Goal: Task Accomplishment & Management: Complete application form

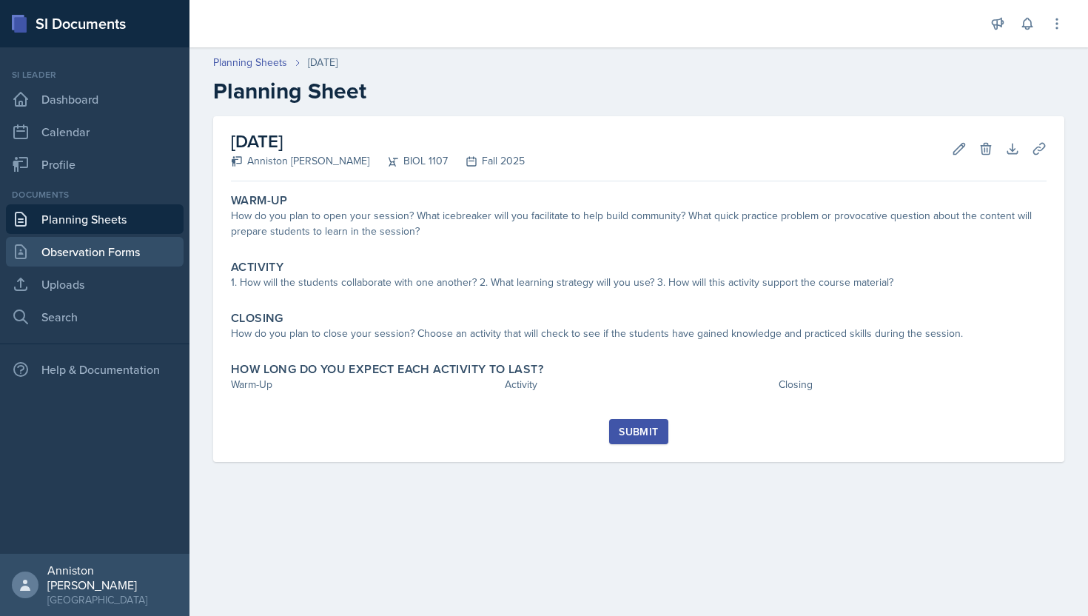
click at [79, 261] on link "Observation Forms" at bounding box center [95, 252] width 178 height 30
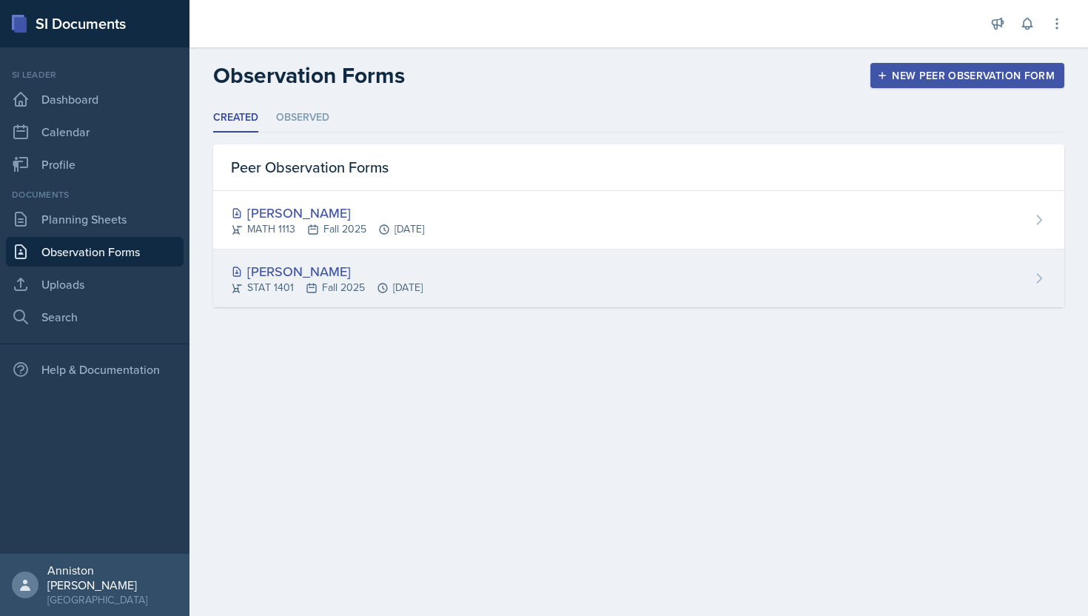
click at [300, 274] on div "[PERSON_NAME]" at bounding box center [327, 271] width 192 height 20
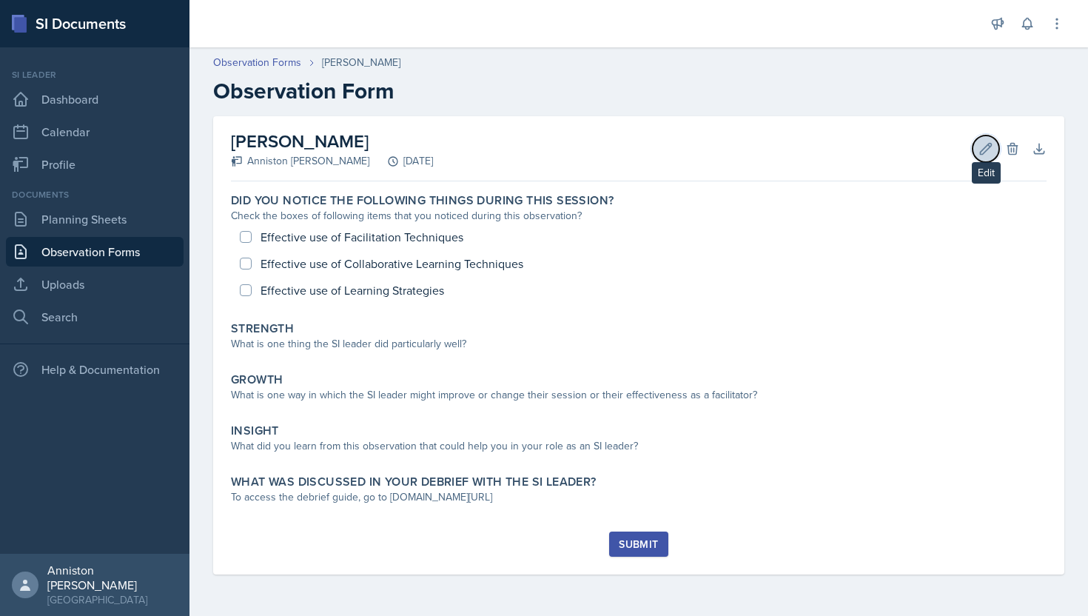
click at [479, 149] on icon at bounding box center [985, 148] width 11 height 11
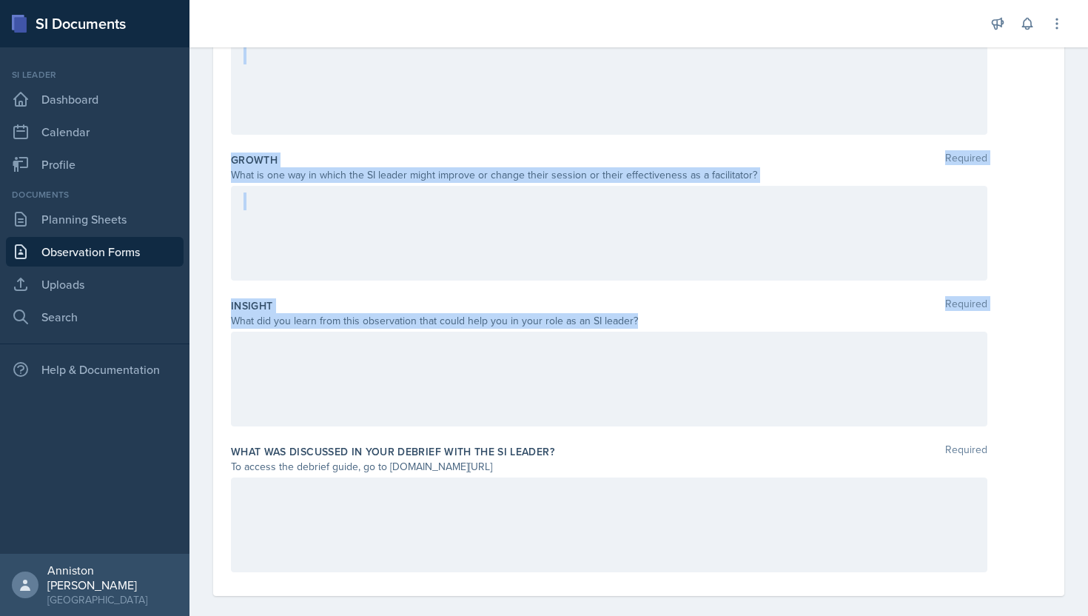
scroll to position [317, 0]
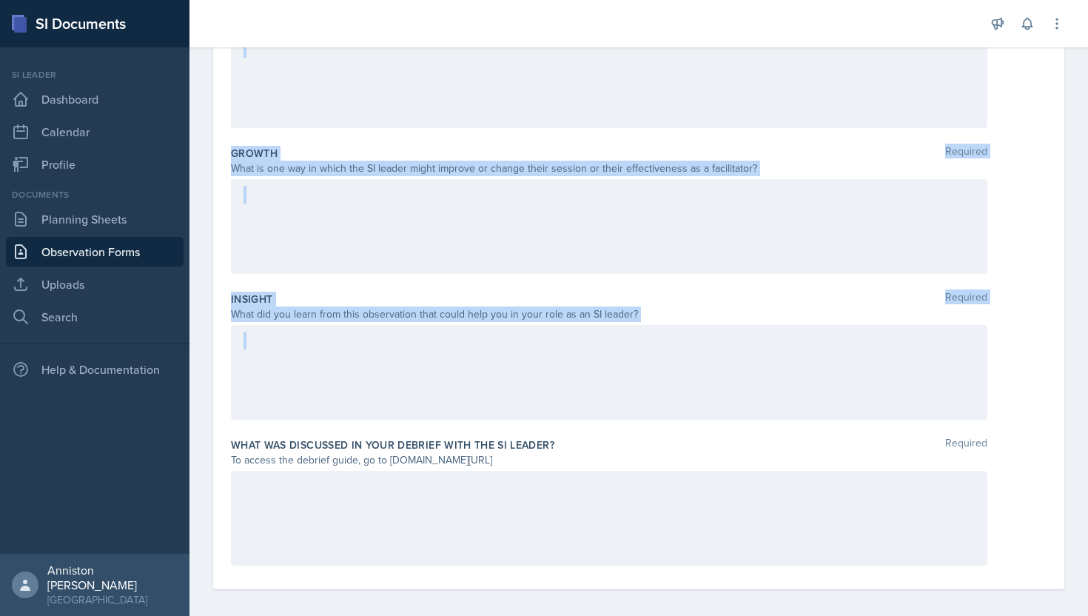
drag, startPoint x: 228, startPoint y: 134, endPoint x: 681, endPoint y: 324, distance: 491.8
click at [479, 324] on div "Date [DATE] [DATE] 31 1 2 3 4 5 6 7 8 9 10 11 12 13 14 15 16 17 18 19 20 21 22 …" at bounding box center [638, 194] width 851 height 789
copy div "Strength Required What is one thing the SI leader did particularly well? Growth…"
click at [479, 324] on div "Insight Required What did you learn from this observation that could help you i…" at bounding box center [638, 359] width 815 height 146
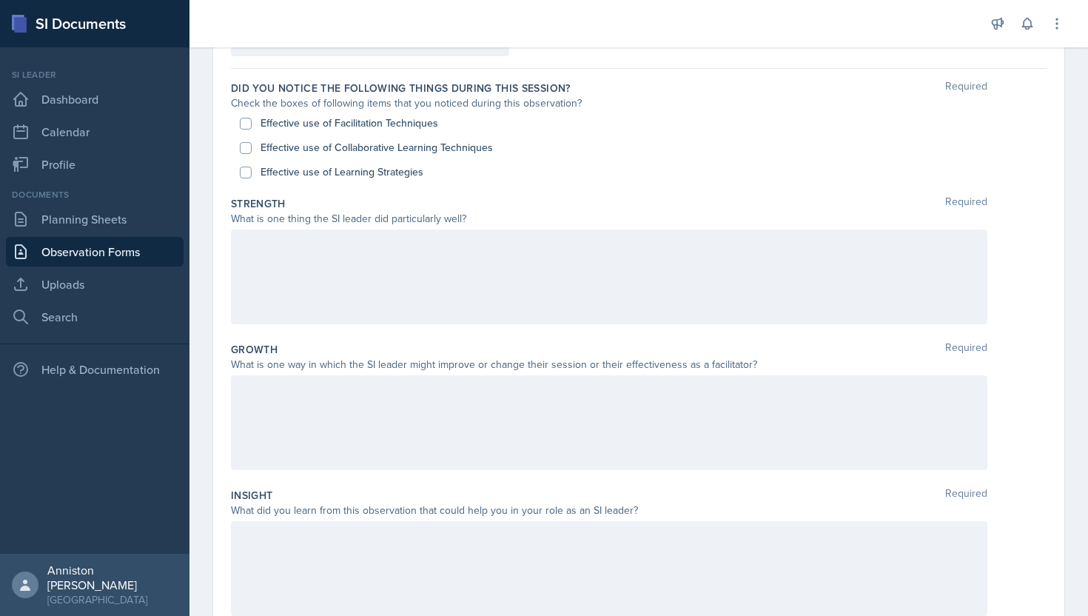
scroll to position [0, 0]
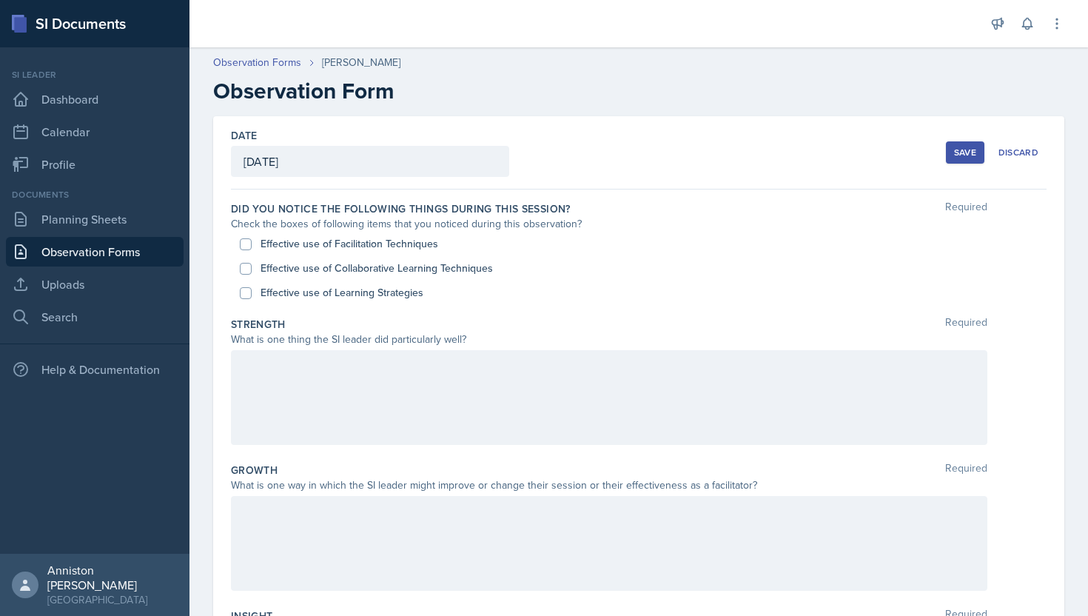
click at [312, 246] on label "Effective use of Facilitation Techniques" at bounding box center [349, 244] width 178 height 16
click at [252, 246] on input "Effective use of Facilitation Techniques" at bounding box center [246, 244] width 12 height 12
checkbox input "true"
click at [312, 266] on label "Effective use of Collaborative Learning Techniques" at bounding box center [376, 268] width 232 height 16
click at [252, 266] on input "Effective use of Collaborative Learning Techniques" at bounding box center [246, 269] width 12 height 12
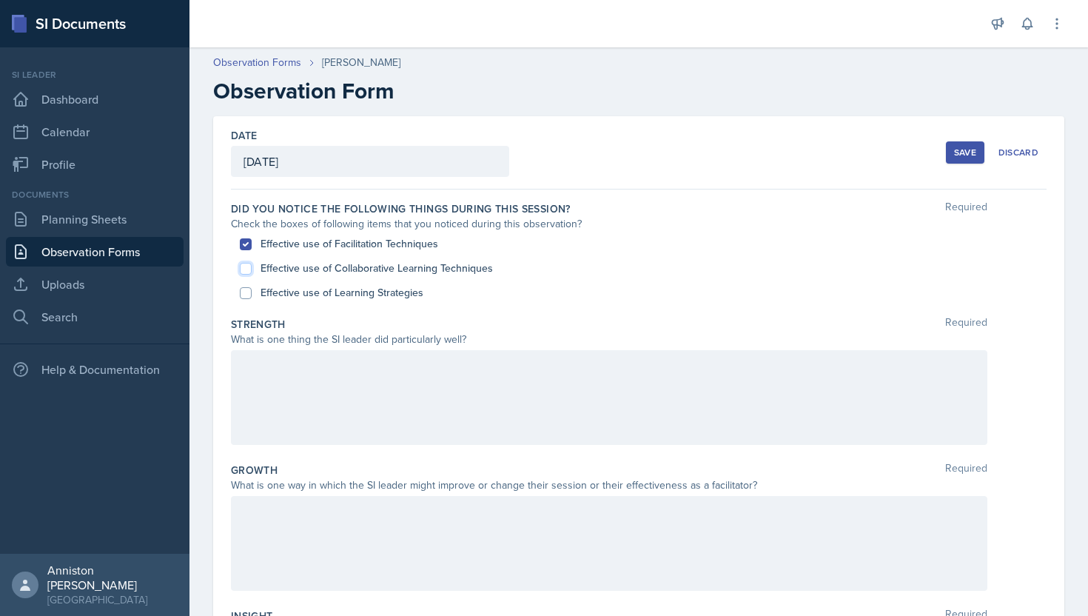
checkbox input "true"
click at [312, 294] on label "Effective use of Learning Strategies" at bounding box center [341, 293] width 163 height 16
click at [252, 294] on input "Effective use of Learning Strategies" at bounding box center [246, 293] width 12 height 12
checkbox input "true"
click at [479, 276] on div "Effective use of Collaborative Learning Techniques" at bounding box center [639, 268] width 798 height 24
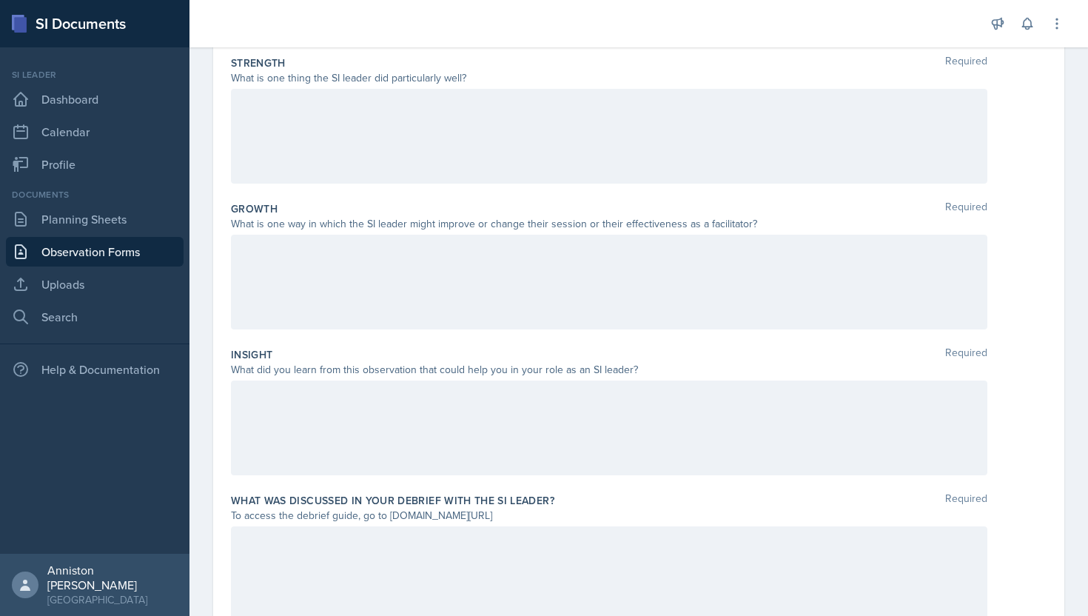
scroll to position [326, 0]
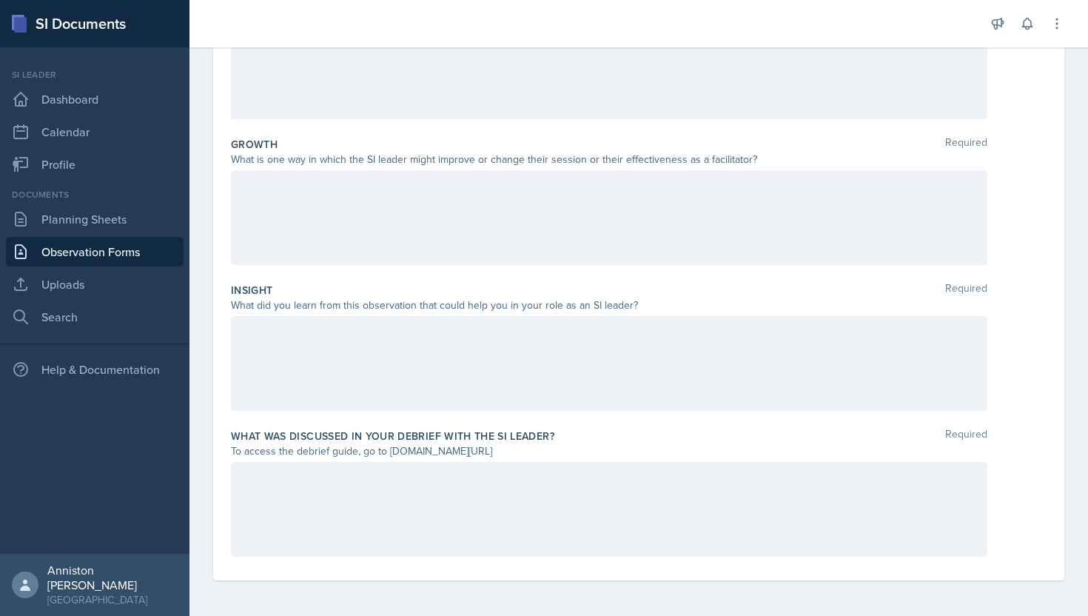
click at [479, 345] on div at bounding box center [609, 363] width 756 height 95
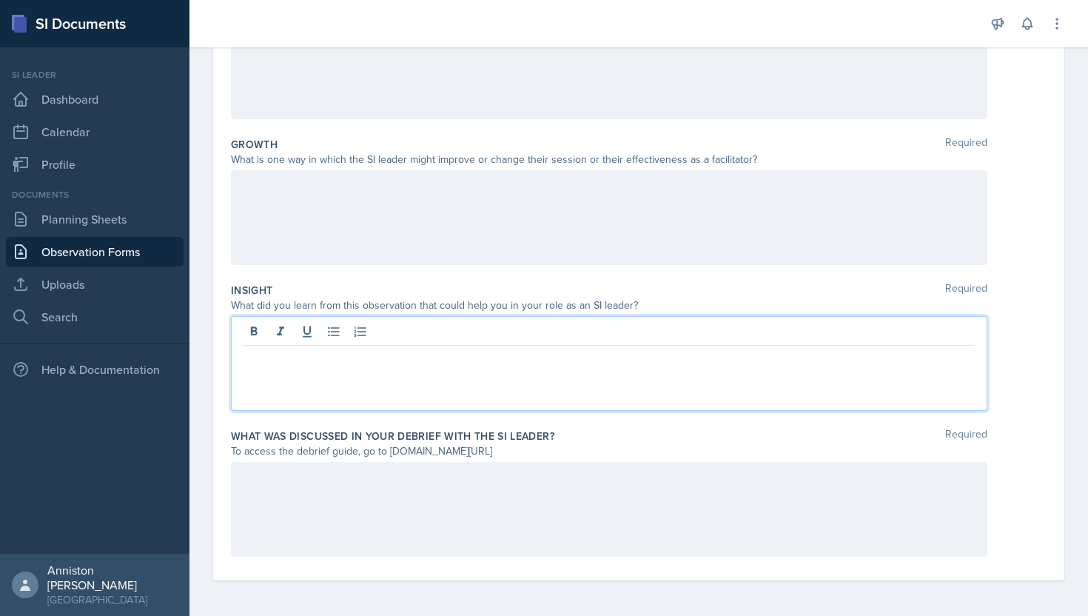
scroll to position [351, 0]
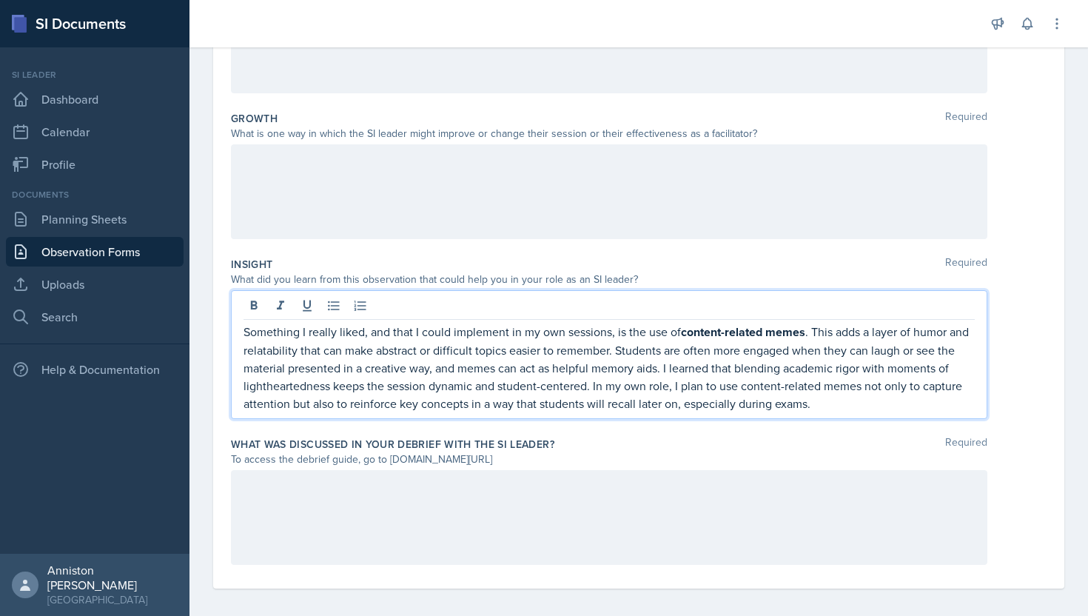
click at [479, 334] on strong "content-related memes" at bounding box center [743, 331] width 124 height 17
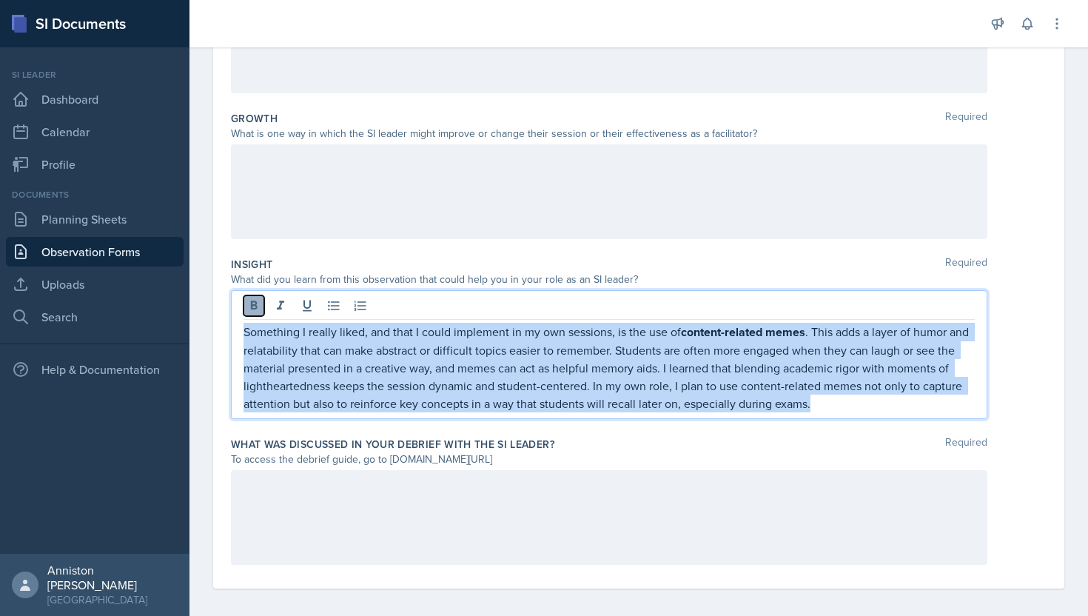
click at [250, 308] on icon at bounding box center [253, 305] width 15 height 15
click at [479, 397] on p "Something I really liked, and that I could implement in my own sessions, is the…" at bounding box center [608, 367] width 731 height 89
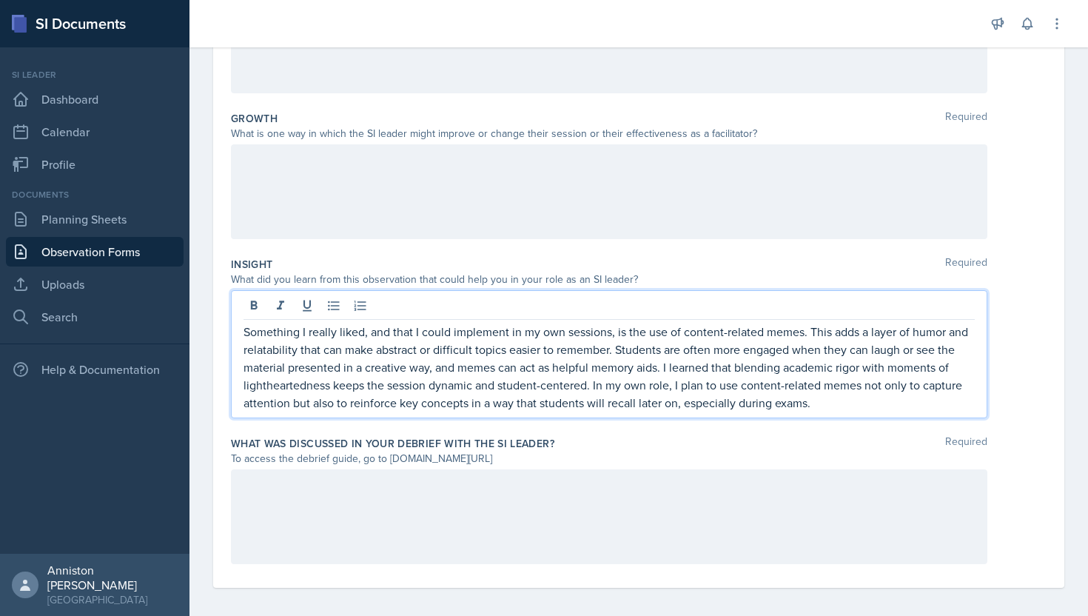
click at [479, 331] on p "Something I really liked, and that I could implement in my own sessions, is the…" at bounding box center [608, 367] width 731 height 89
click at [479, 408] on p "Something I really liked, and that I could implement in my own sessions, is the…" at bounding box center [608, 367] width 731 height 89
click at [479, 389] on p "Something I really liked, and that I could implement in my own sessions, is the…" at bounding box center [608, 367] width 731 height 89
click at [479, 400] on p "Something I really liked, and that I could implement in my own sessions, is the…" at bounding box center [608, 367] width 731 height 89
click at [479, 387] on p "Something I really liked, and that I could implement in my own sessions, is the…" at bounding box center [608, 367] width 731 height 89
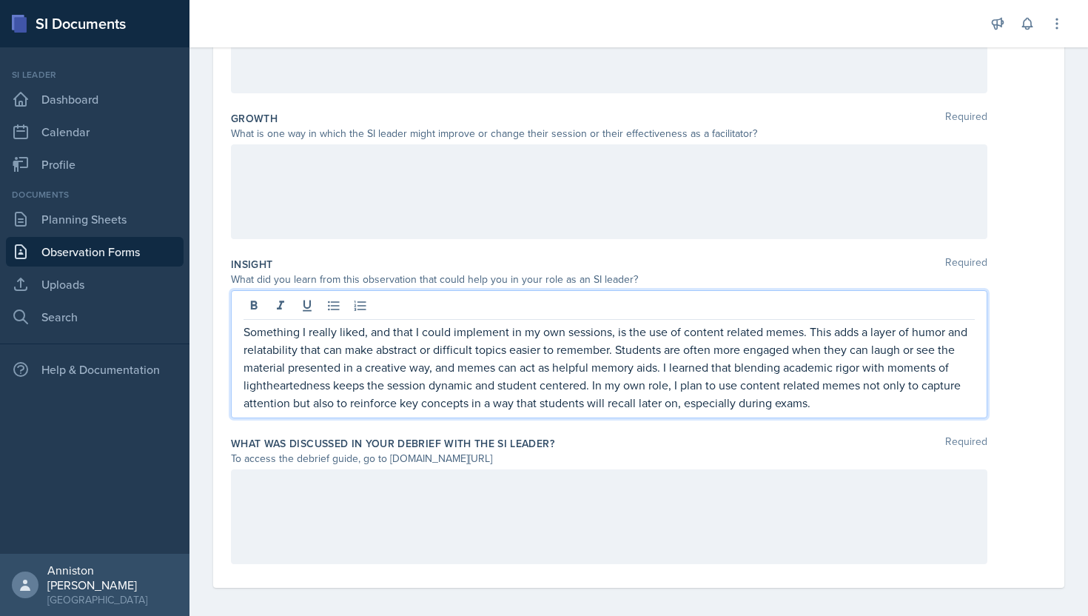
click at [479, 406] on p "Something I really liked, and that I could implement in my own sessions, is the…" at bounding box center [608, 367] width 731 height 89
click at [479, 441] on div "What was discussed in your debrief with the SI Leader? Required" at bounding box center [638, 443] width 815 height 15
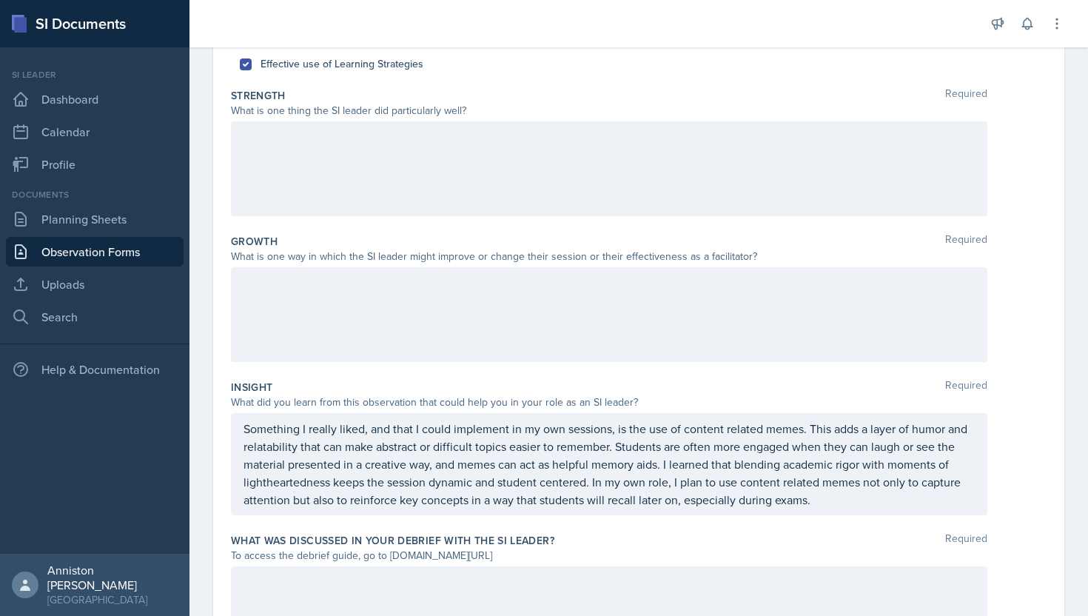
scroll to position [266, 0]
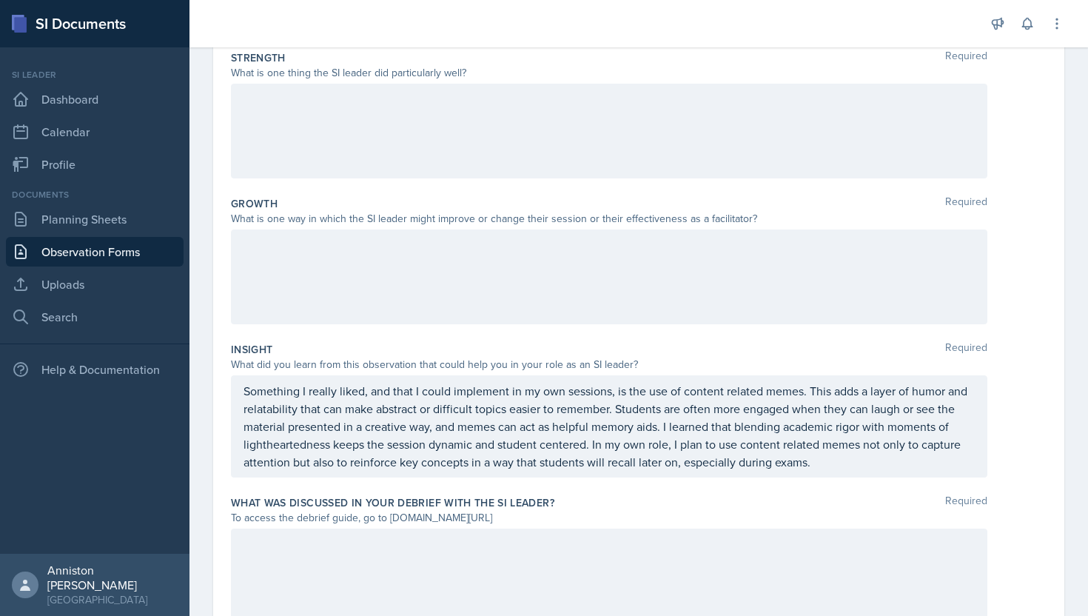
click at [479, 55] on div "Strength Required" at bounding box center [638, 57] width 815 height 15
click at [479, 47] on div at bounding box center [586, 23] width 771 height 47
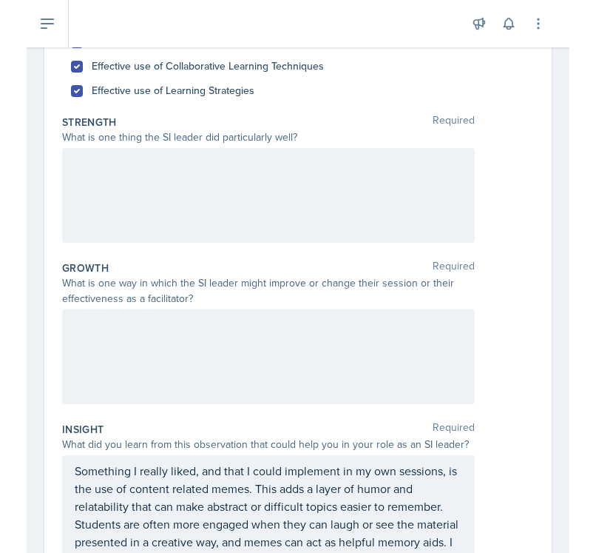
scroll to position [187, 0]
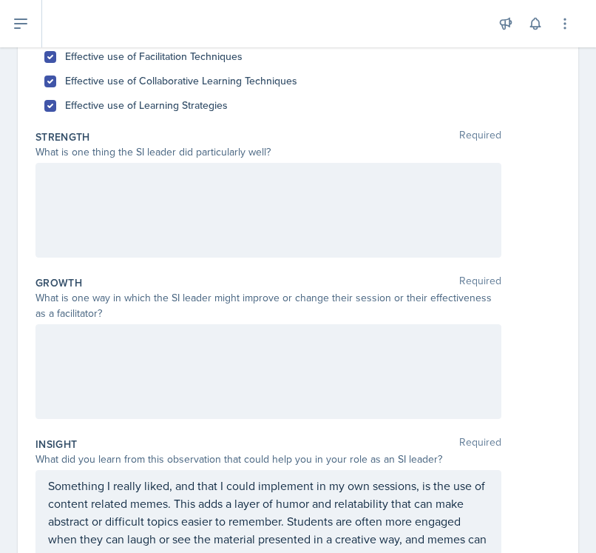
click at [479, 218] on div "Date [DATE] [DATE] 31 1 2 3 4 5 6 7 8 9 10 11 12 13 14 15 16 17 18 19 20 21 22 …" at bounding box center [298, 362] width 561 height 866
click at [290, 195] on div at bounding box center [269, 210] width 466 height 95
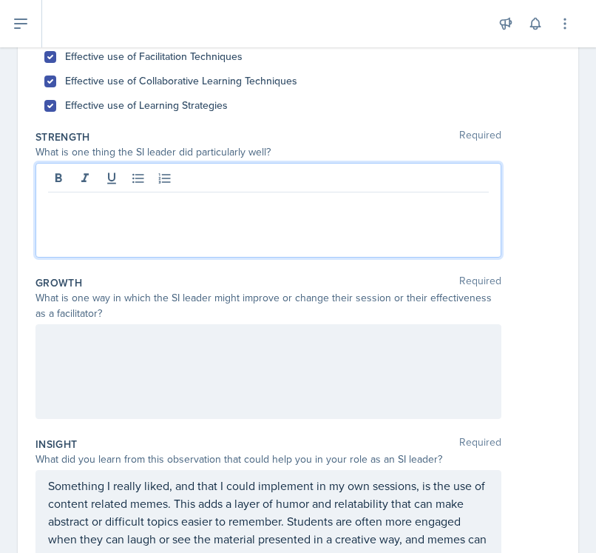
scroll to position [213, 0]
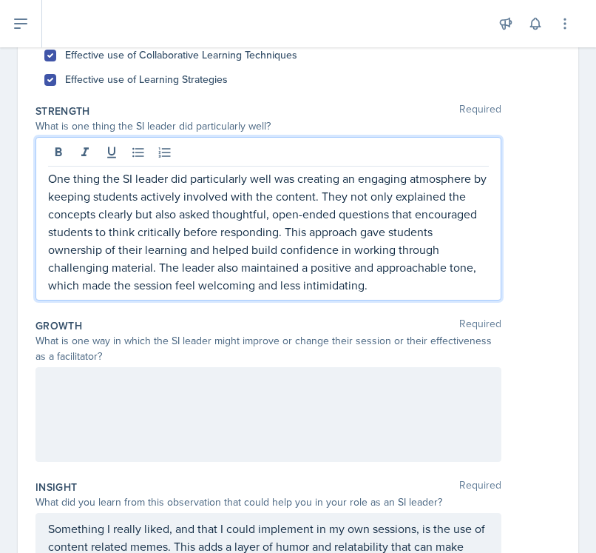
click at [314, 198] on p "One thing the SI leader did particularly well was creating an engaging atmosphe…" at bounding box center [268, 231] width 441 height 124
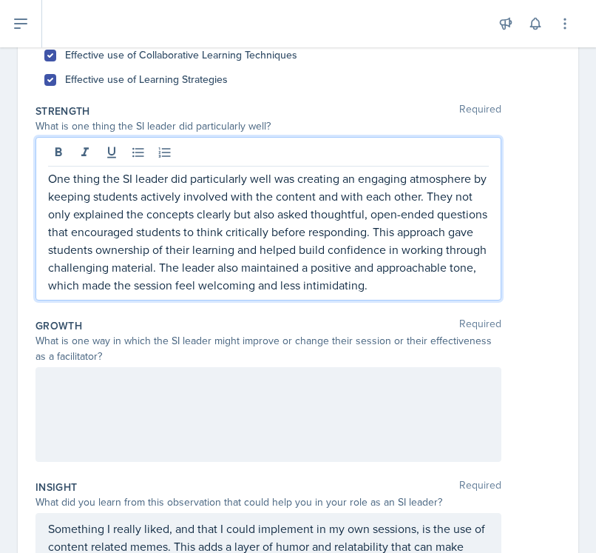
click at [267, 232] on p "One thing the SI leader did particularly well was creating an engaging atmosphe…" at bounding box center [268, 231] width 441 height 124
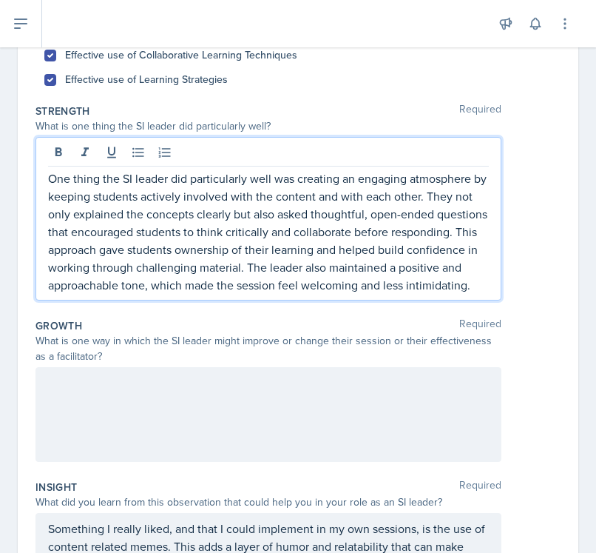
click at [435, 283] on p "One thing the SI leader did particularly well was creating an engaging atmosphe…" at bounding box center [268, 231] width 441 height 124
click at [472, 285] on p "One thing the SI leader did particularly well was creating an engaging atmosphe…" at bounding box center [268, 231] width 441 height 124
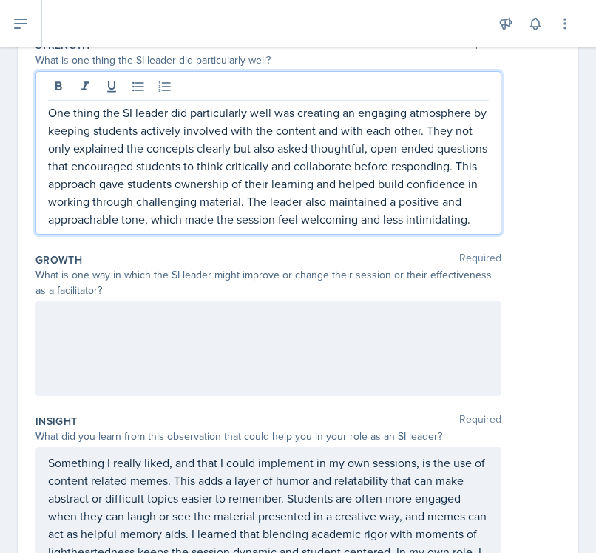
scroll to position [283, 0]
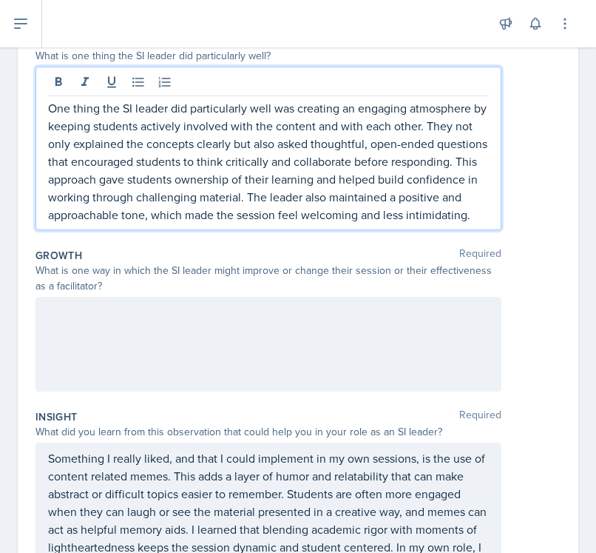
click at [274, 317] on div at bounding box center [269, 344] width 466 height 95
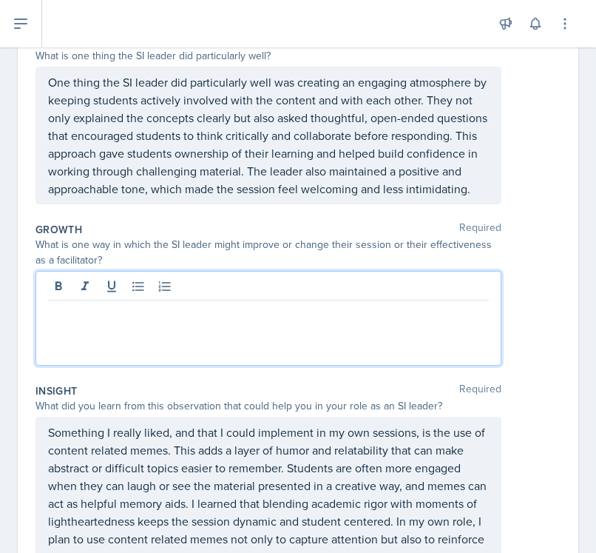
scroll to position [257, 0]
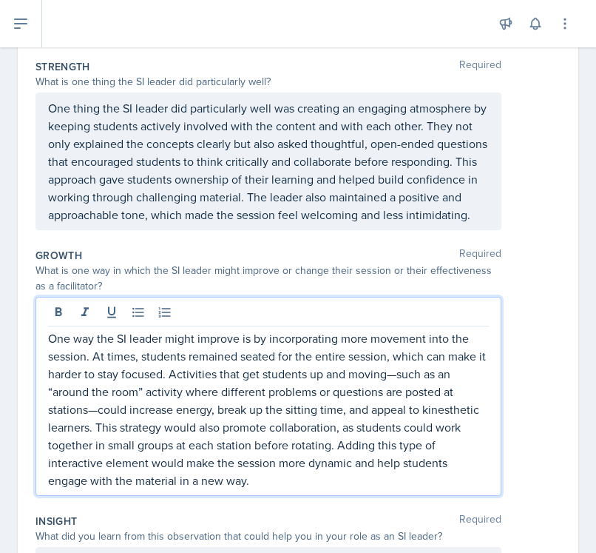
click at [396, 377] on p "One way the SI leader might improve is by incorporating more movement into the …" at bounding box center [268, 409] width 441 height 160
click at [99, 411] on p "One way the SI leader might improve is by incorporating more movement into the …" at bounding box center [268, 409] width 441 height 160
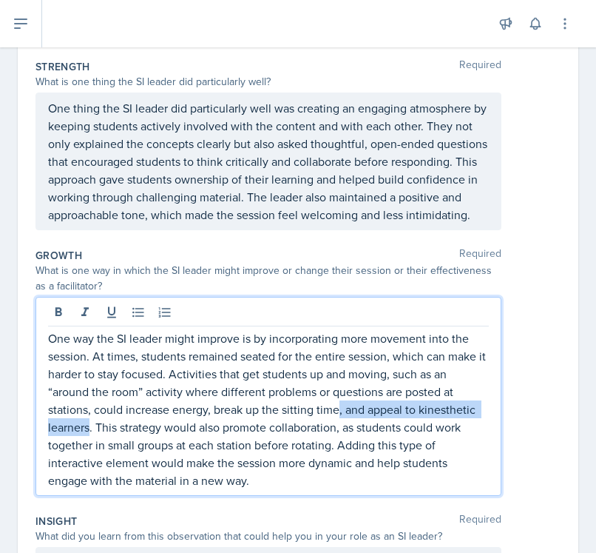
drag, startPoint x: 90, startPoint y: 429, endPoint x: 340, endPoint y: 413, distance: 250.6
click at [340, 413] on p "One way the SI leader might improve is by incorporating more movement into the …" at bounding box center [268, 409] width 441 height 160
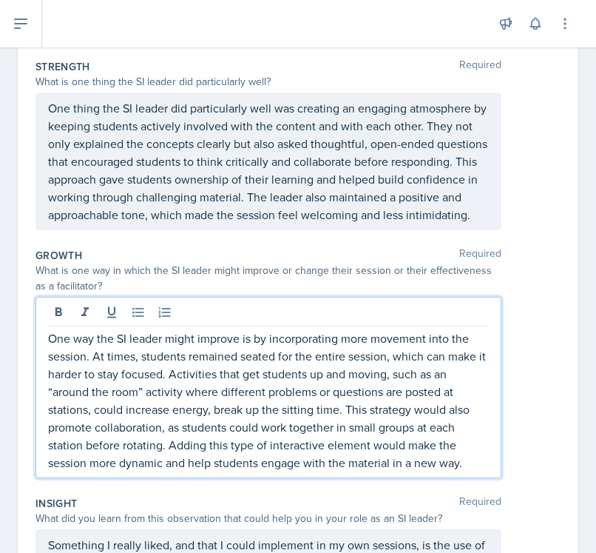
click at [211, 412] on p "One way the SI leader might improve is by incorporating more movement into the …" at bounding box center [268, 400] width 441 height 142
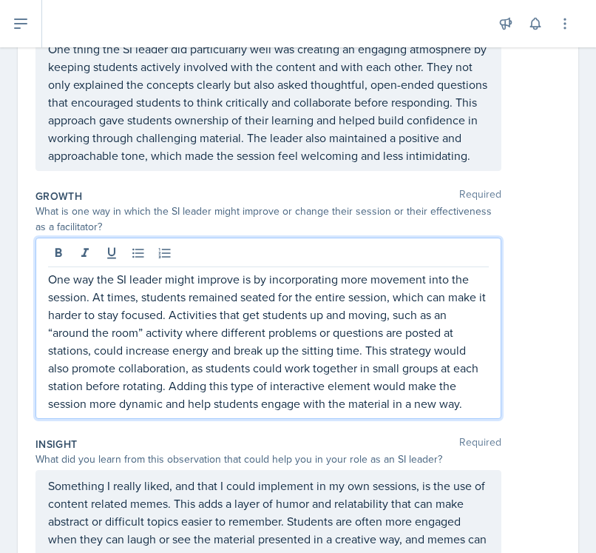
scroll to position [334, 0]
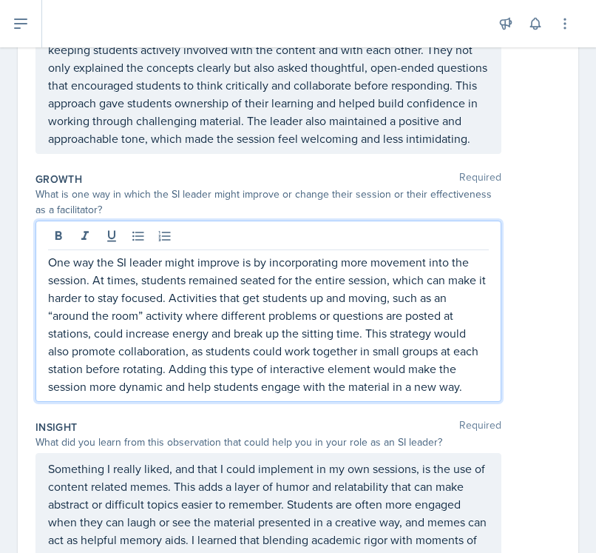
click at [368, 334] on p "One way the SI leader might improve is by incorporating more movement into the …" at bounding box center [268, 324] width 441 height 142
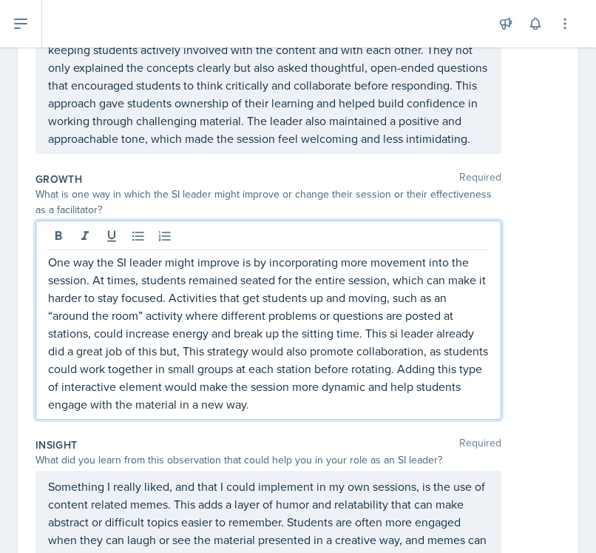
click at [189, 353] on p "One way the SI leader might improve is by incorporating more movement into the …" at bounding box center [268, 333] width 441 height 160
click at [180, 355] on p "One way the SI leader might improve is by incorporating more movement into the …" at bounding box center [268, 333] width 441 height 160
click at [292, 351] on p "One way the SI leader might improve is by incorporating more movement into the …" at bounding box center [268, 333] width 441 height 160
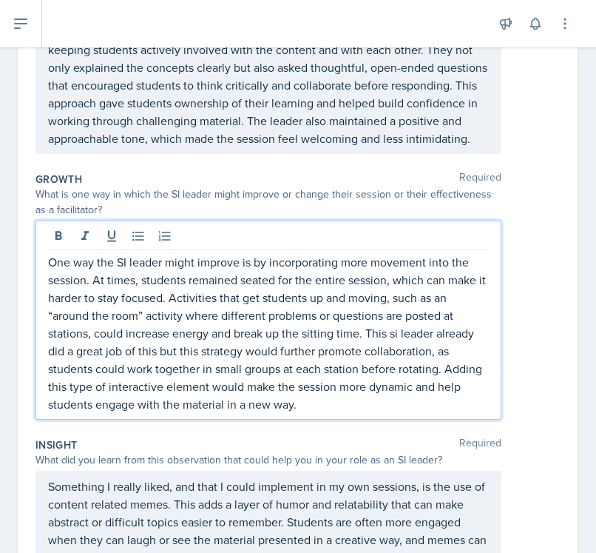
click at [330, 409] on p "One way the SI leader might improve is by incorporating more movement into the …" at bounding box center [268, 333] width 441 height 160
click at [398, 433] on div "Insight Required What did you learn from this observation that could help you i…" at bounding box center [298, 534] width 525 height 206
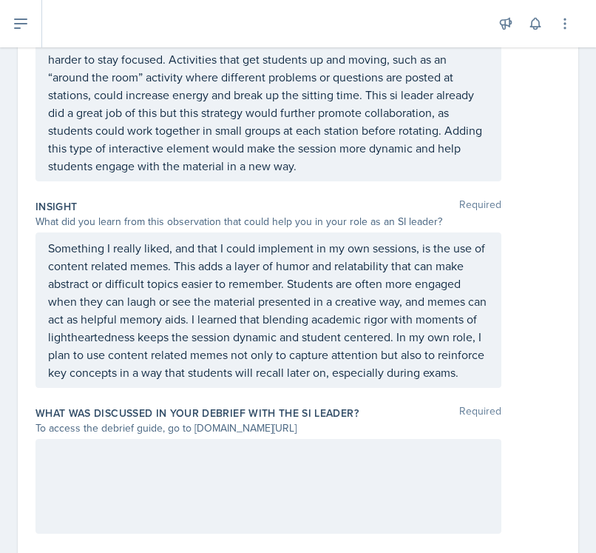
scroll to position [586, 0]
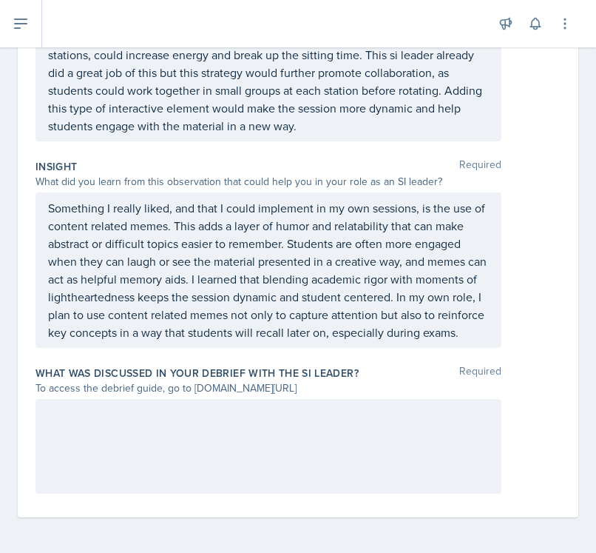
click at [236, 456] on div at bounding box center [269, 446] width 466 height 95
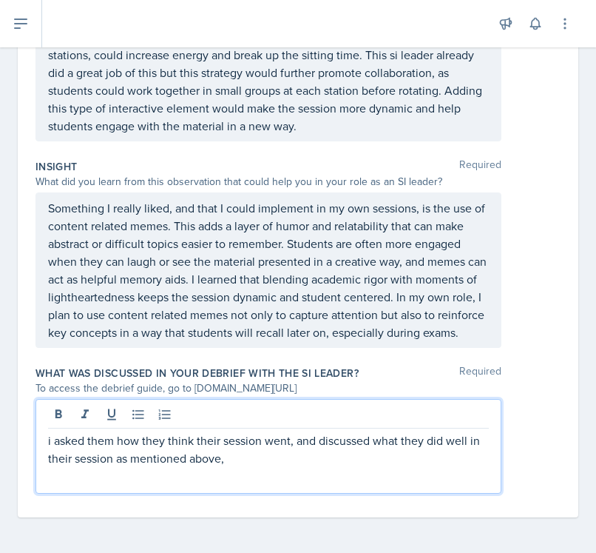
click at [309, 442] on p "i asked them how they think their session went, and discussed what they did wel…" at bounding box center [268, 449] width 441 height 36
click at [313, 459] on p "i asked them how they think their session went, discussed what they did well in…" at bounding box center [268, 449] width 441 height 36
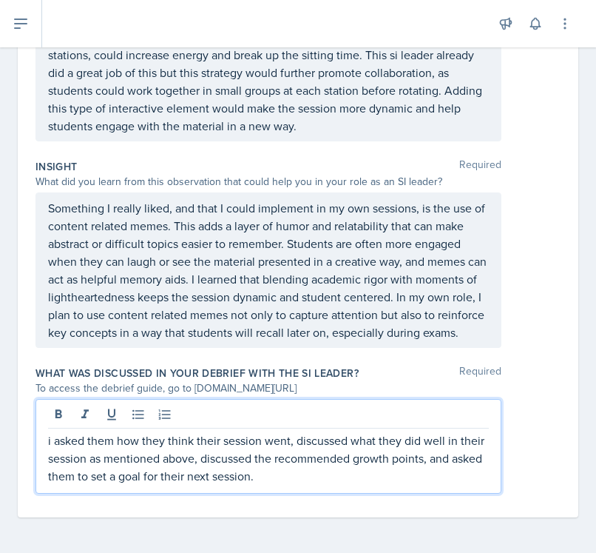
click at [479, 443] on div "i asked them how they think their session went, discussed what they did well in…" at bounding box center [298, 446] width 525 height 95
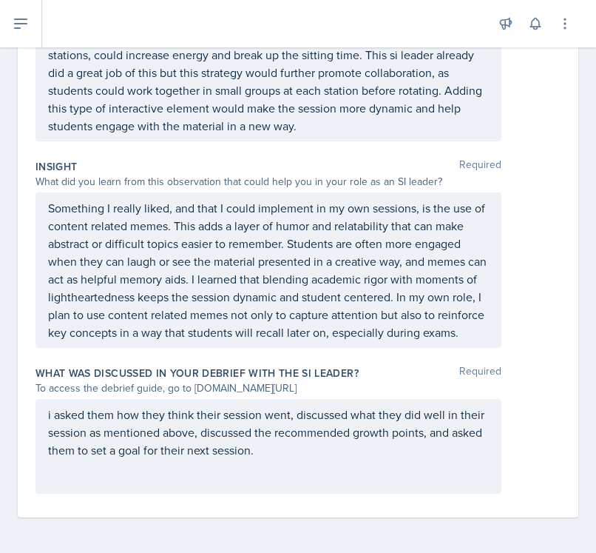
click at [459, 446] on p "i asked them how they think their session went, discussed what they did well in…" at bounding box center [268, 431] width 441 height 53
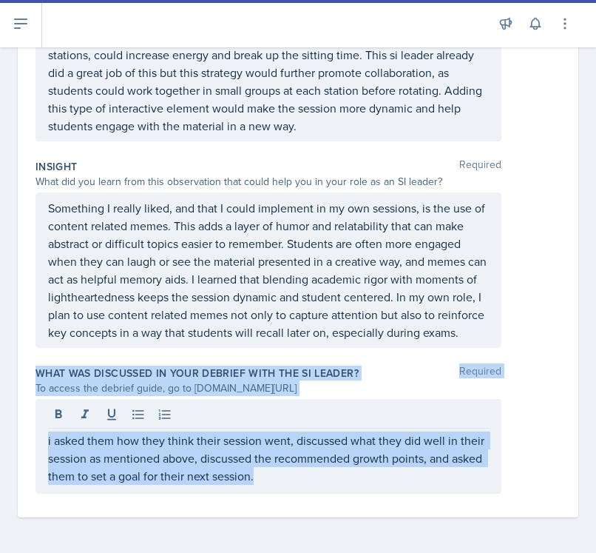
drag, startPoint x: 32, startPoint y: 371, endPoint x: 297, endPoint y: 487, distance: 289.2
click at [297, 487] on div "Date [DATE] [DATE] 31 1 2 3 4 5 6 7 8 9 10 11 12 13 14 15 16 17 18 19 20 21 22 …" at bounding box center [298, 23] width 561 height 987
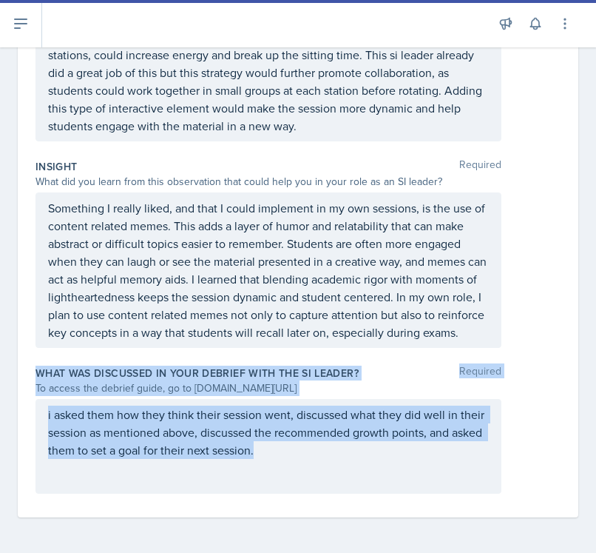
copy div "What was discussed in your debrief with the SI Leader? Required To access the d…"
click at [479, 427] on div "i asked them how they think their session went, discussed what they did well in…" at bounding box center [298, 446] width 525 height 95
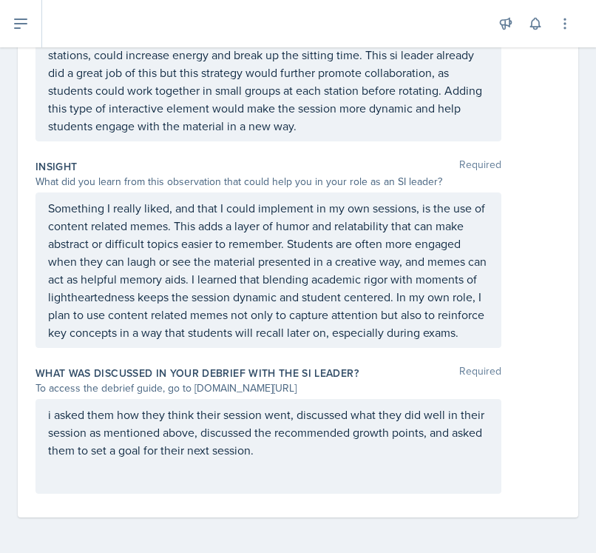
click at [286, 462] on div "i asked them how they think their session went, discussed what they did well in…" at bounding box center [269, 446] width 466 height 95
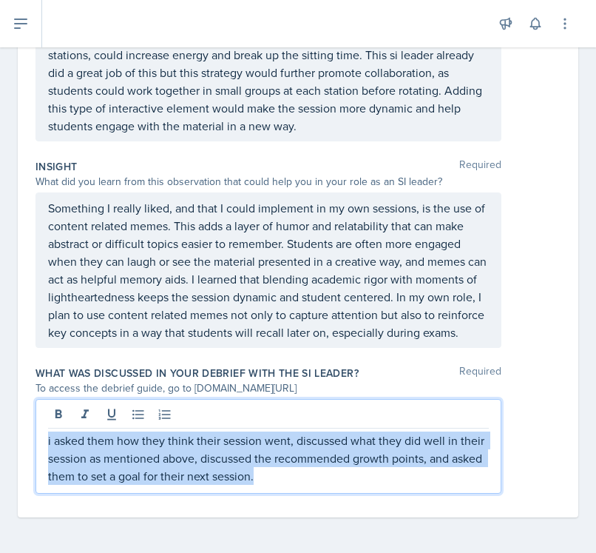
drag, startPoint x: 286, startPoint y: 482, endPoint x: 16, endPoint y: 424, distance: 276.3
click at [16, 424] on div "Date [DATE] [DATE] 31 1 2 3 4 5 6 7 8 9 10 11 12 13 14 15 16 17 18 19 20 21 22 …" at bounding box center [298, 41] width 596 height 1022
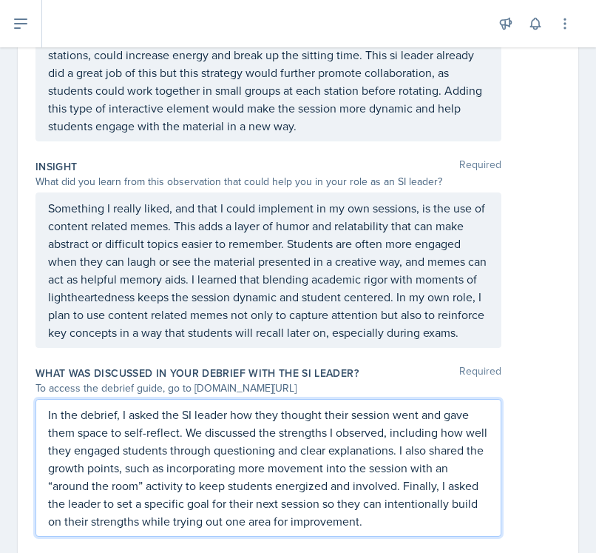
click at [417, 528] on p "In the debrief, I asked the SI leader how they thought their session went and g…" at bounding box center [268, 467] width 441 height 124
click at [479, 473] on div "In the debrief, I asked the SI leader how they thought their session went and g…" at bounding box center [298, 468] width 525 height 138
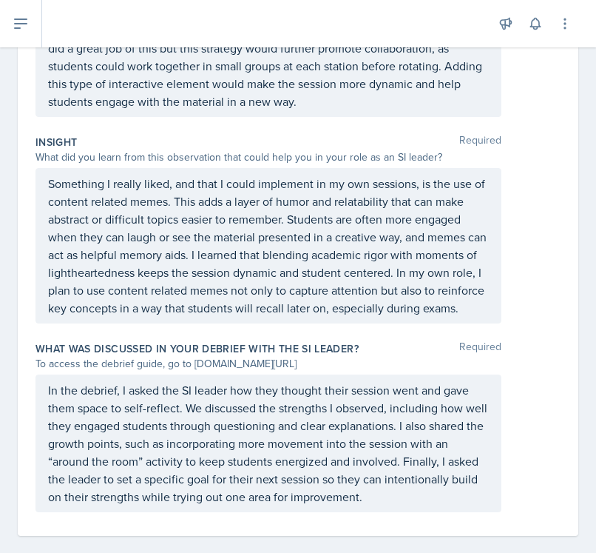
scroll to position [629, 0]
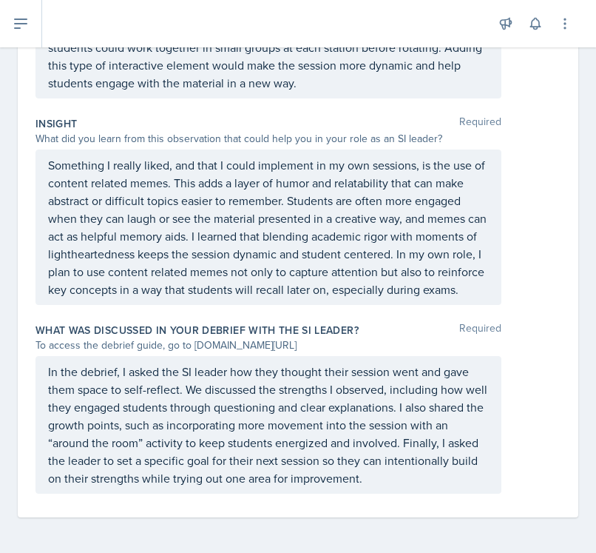
click at [479, 394] on div "In the debrief, I asked the SI leader how they thought their session went and g…" at bounding box center [298, 425] width 525 height 138
click at [145, 390] on p "In the debrief, I asked the SI leader how they thought their session went and g…" at bounding box center [268, 425] width 441 height 124
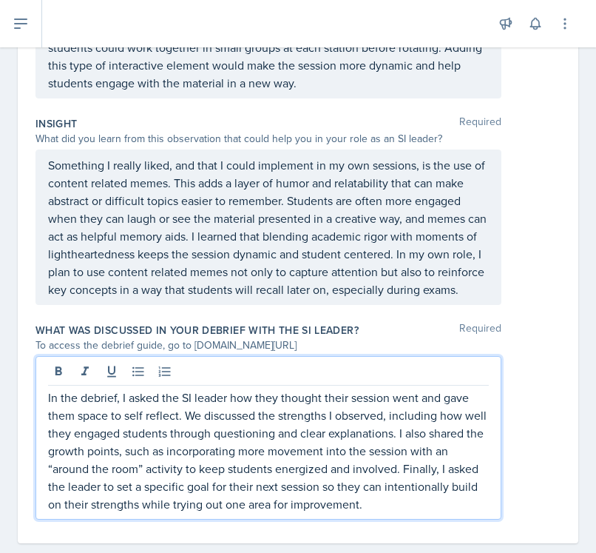
click at [479, 439] on div "In the debrief, I asked the SI leader how they thought their session went and g…" at bounding box center [298, 438] width 525 height 164
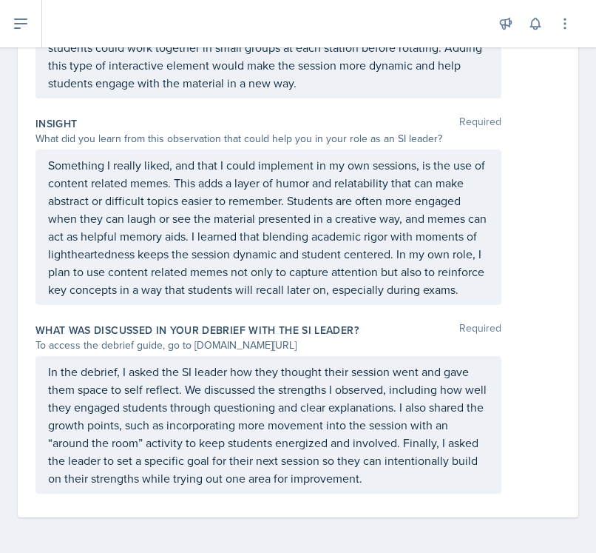
click at [479, 394] on div "In the debrief, I asked the SI leader how they thought their session went and g…" at bounding box center [298, 425] width 525 height 138
click at [479, 425] on div "In the debrief, I asked the SI leader how they thought their session went and g…" at bounding box center [298, 425] width 525 height 138
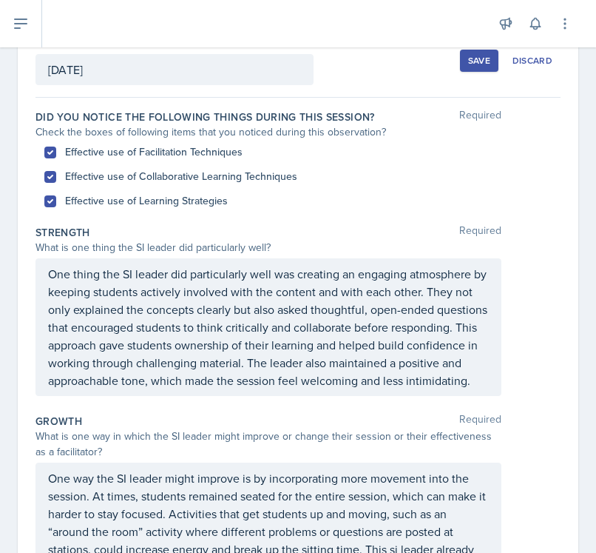
scroll to position [0, 0]
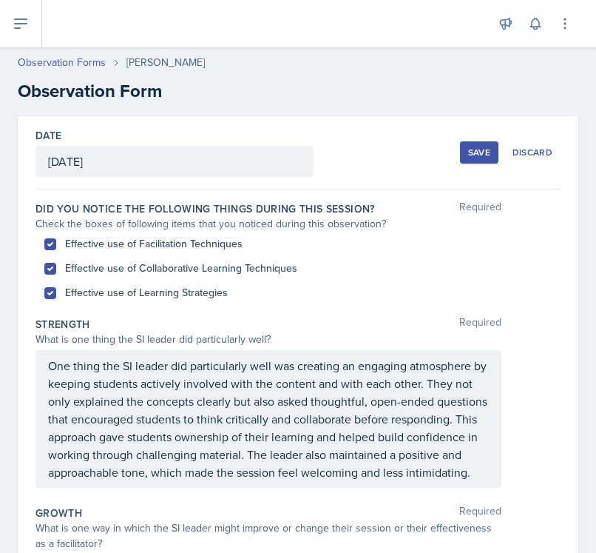
click at [372, 169] on div "Date [DATE] [DATE] 31 1 2 3 4 5 6 7 8 9 10 11 12 13 14 15 16 17 18 19 20 21 22 …" at bounding box center [298, 152] width 525 height 73
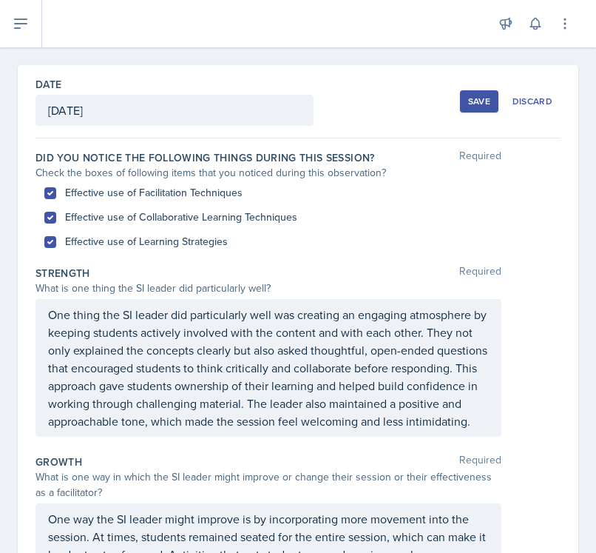
scroll to position [61, 0]
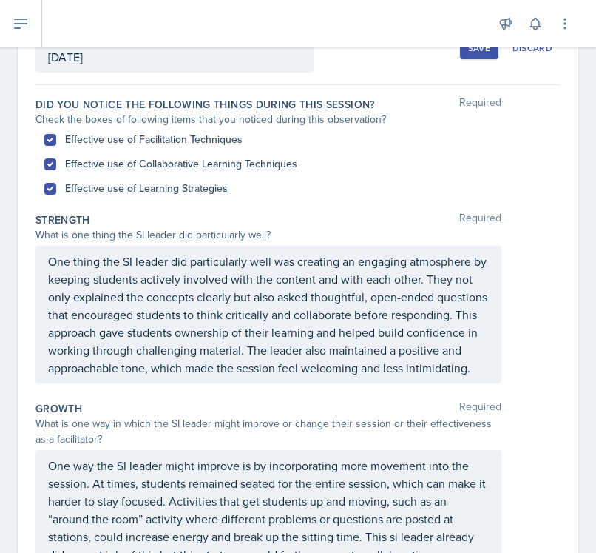
click at [283, 277] on p "One thing the SI leader did particularly well was creating an engaging atmosphe…" at bounding box center [268, 314] width 441 height 124
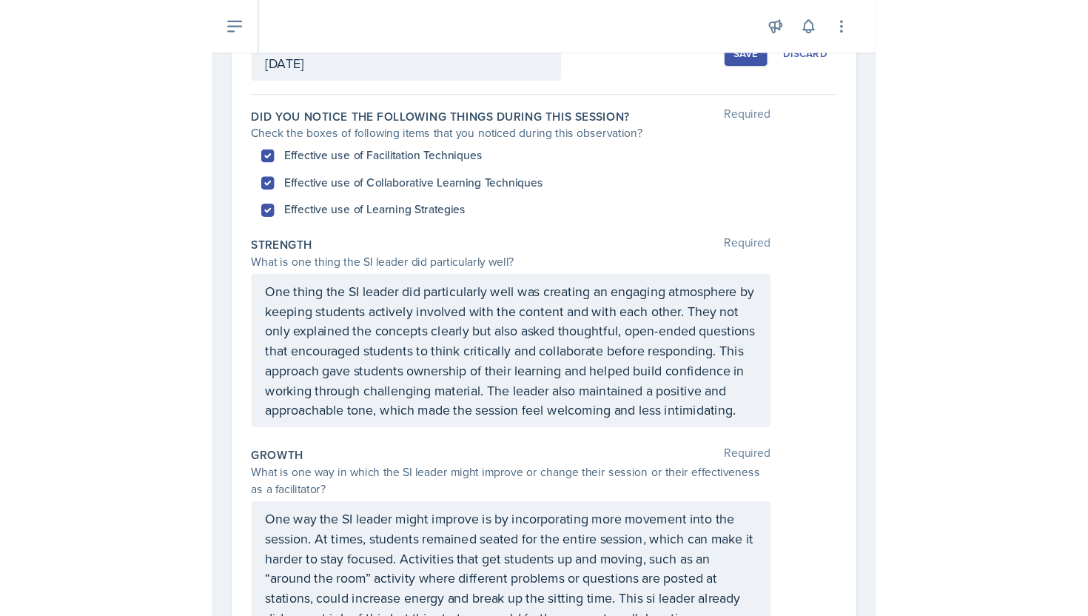
scroll to position [130, 0]
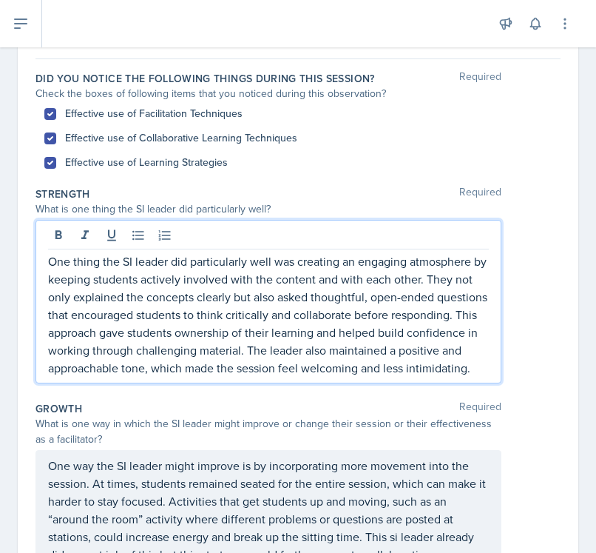
click at [479, 380] on div "One thing the SI leader did particularly well was creating an engaging atmosphe…" at bounding box center [298, 302] width 525 height 164
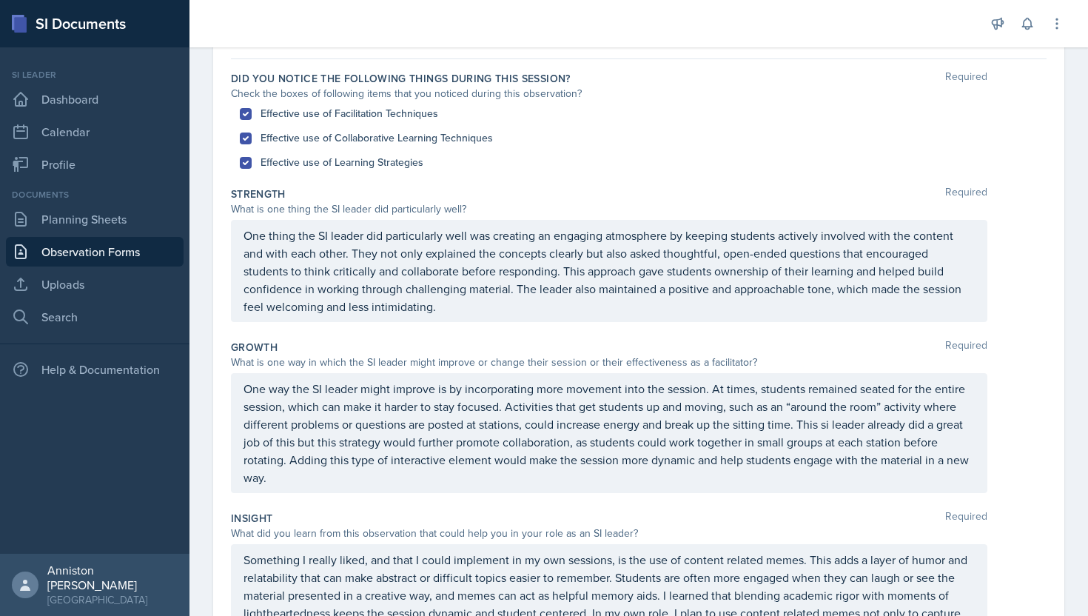
click at [479, 170] on div "Effective use of Learning Strategies" at bounding box center [639, 162] width 798 height 24
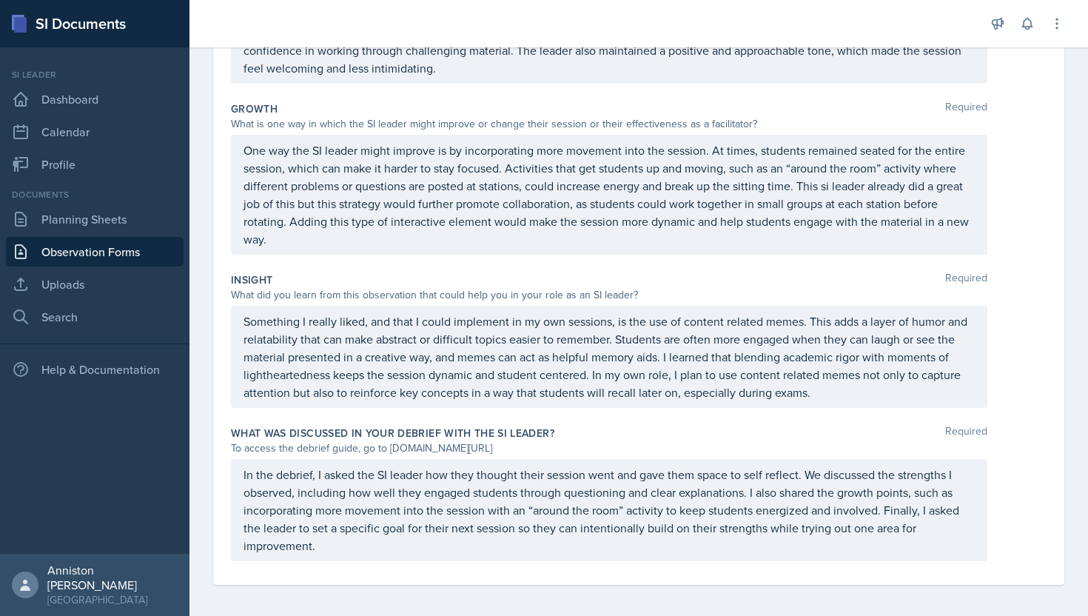
scroll to position [373, 0]
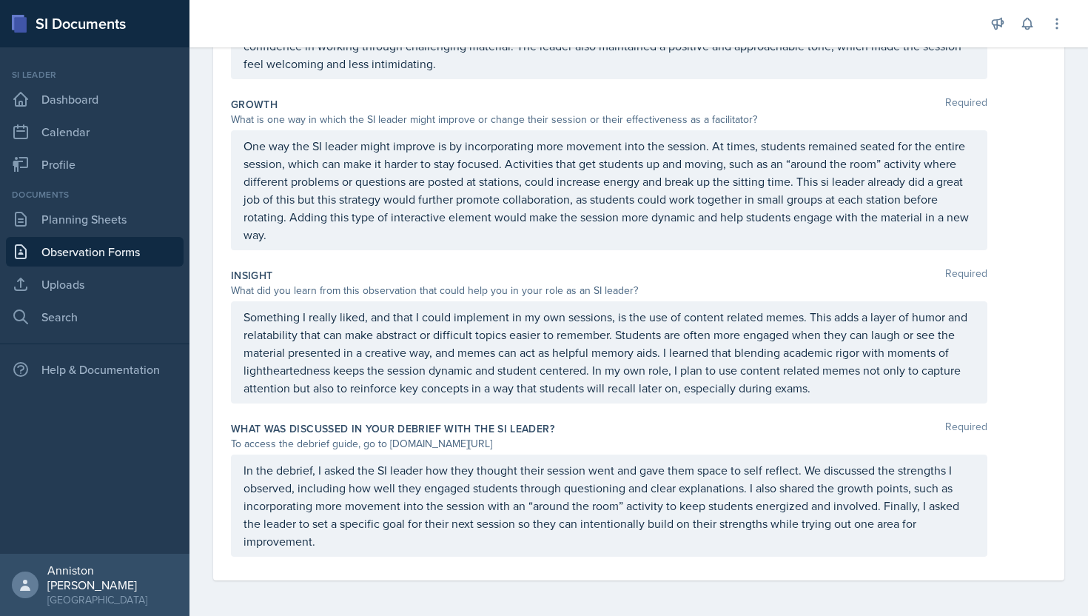
click at [479, 195] on div "One way the SI leader might improve is by incorporating more movement into the …" at bounding box center [638, 190] width 815 height 120
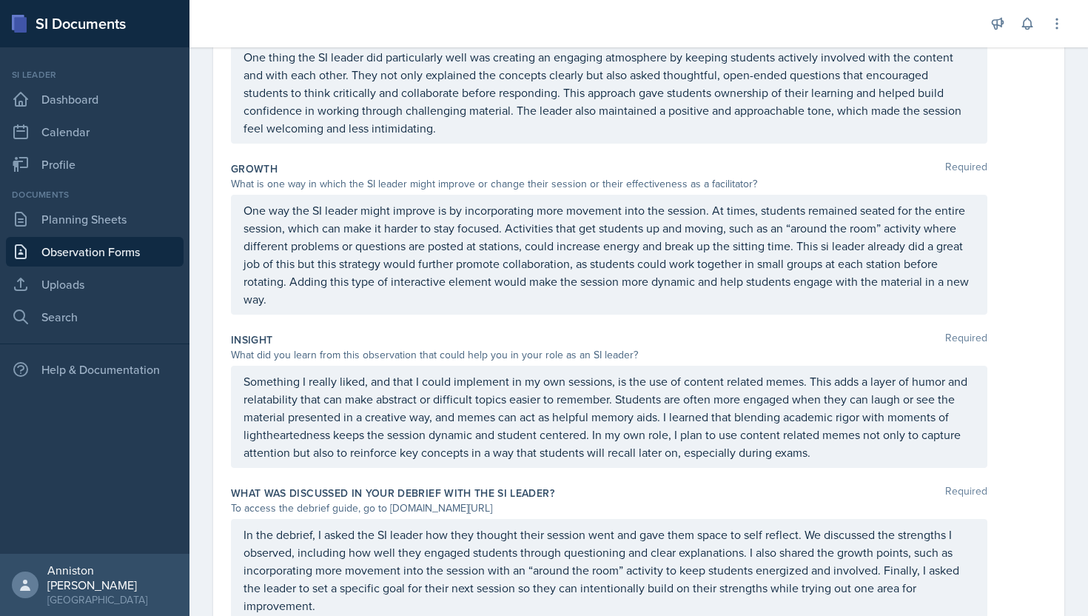
scroll to position [310, 0]
click at [479, 247] on p "One way the SI leader might improve is by incorporating more movement into the …" at bounding box center [608, 253] width 731 height 107
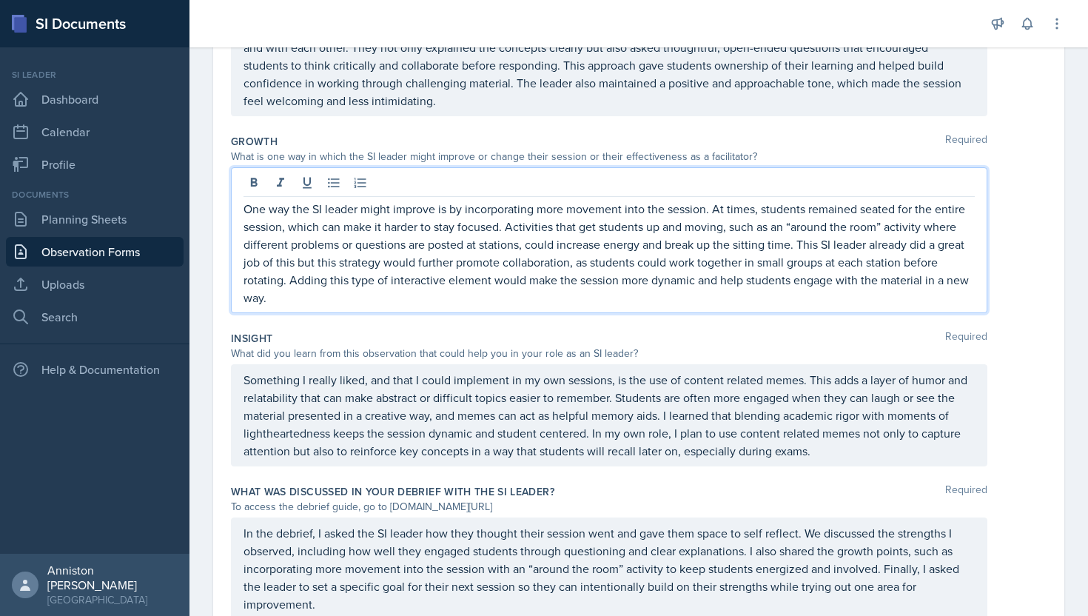
click at [479, 312] on div "One way the SI leader might improve is by incorporating more movement into the …" at bounding box center [638, 240] width 815 height 146
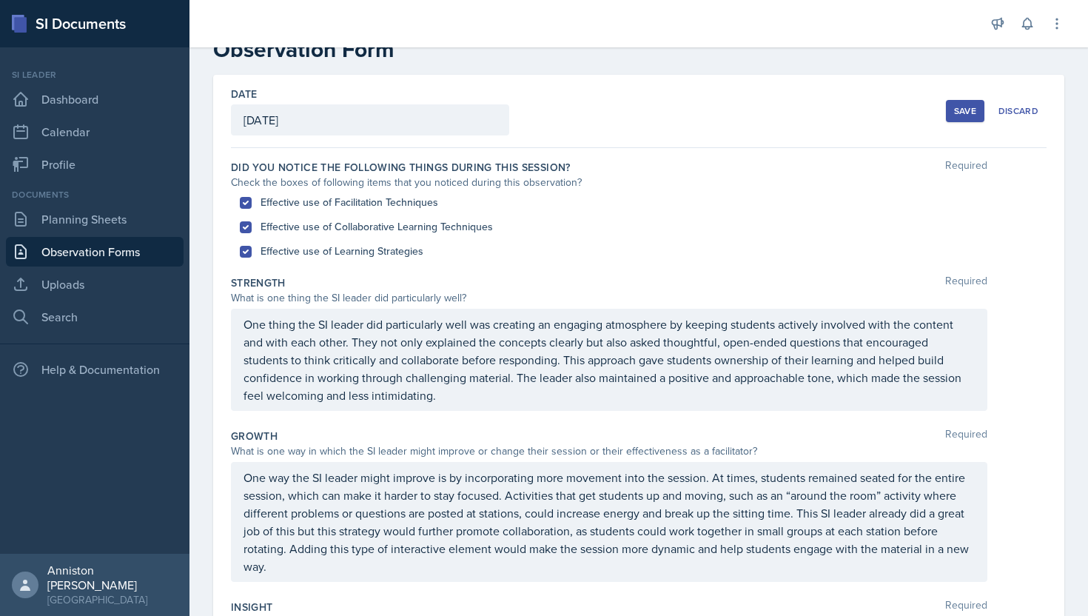
scroll to position [39, 0]
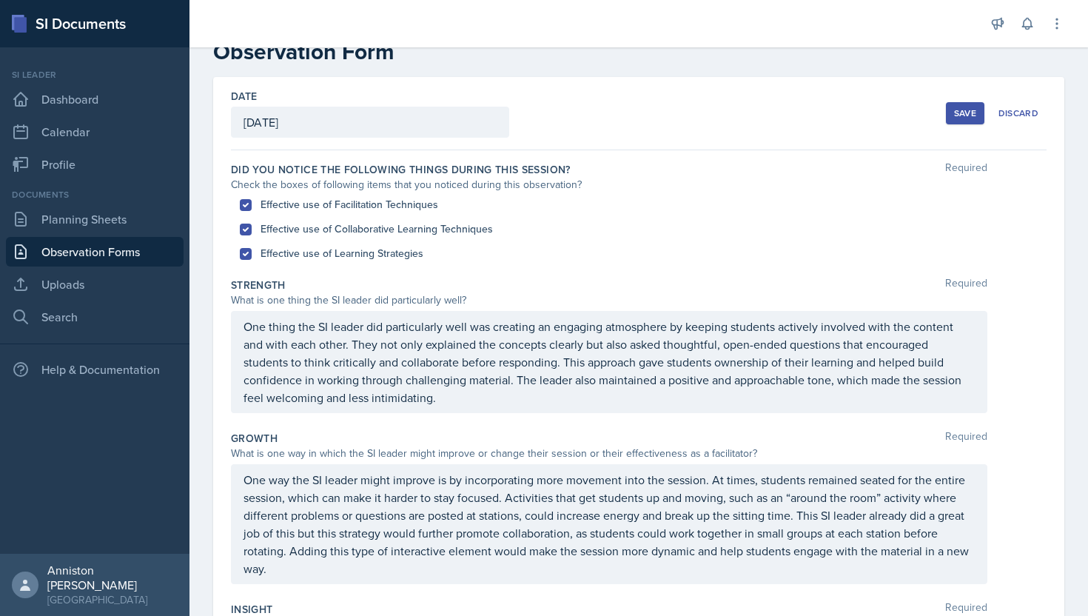
click at [479, 110] on div "Save" at bounding box center [965, 113] width 22 height 12
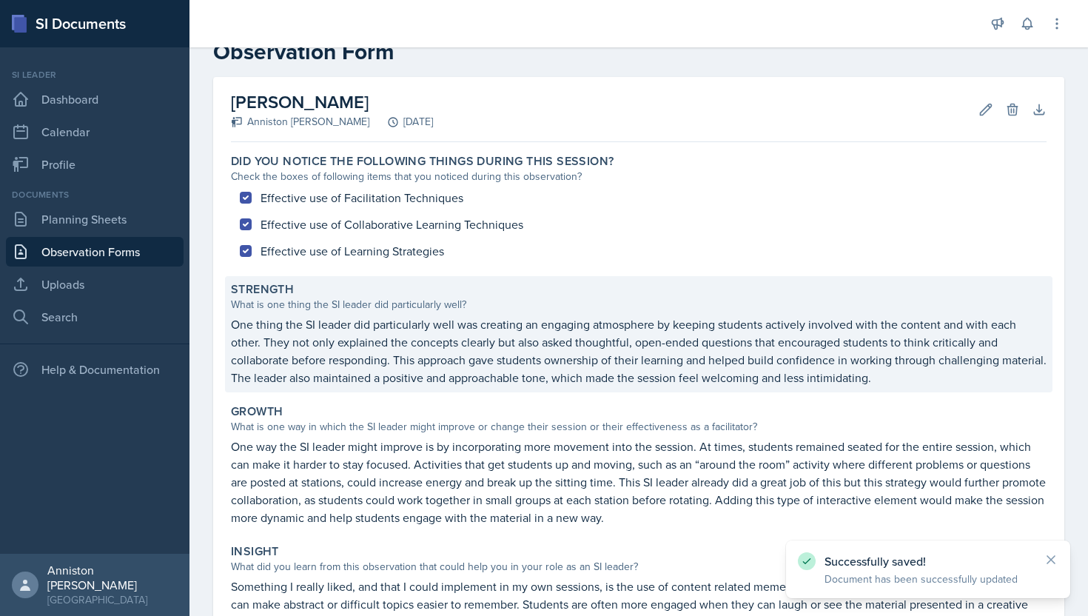
scroll to position [314, 0]
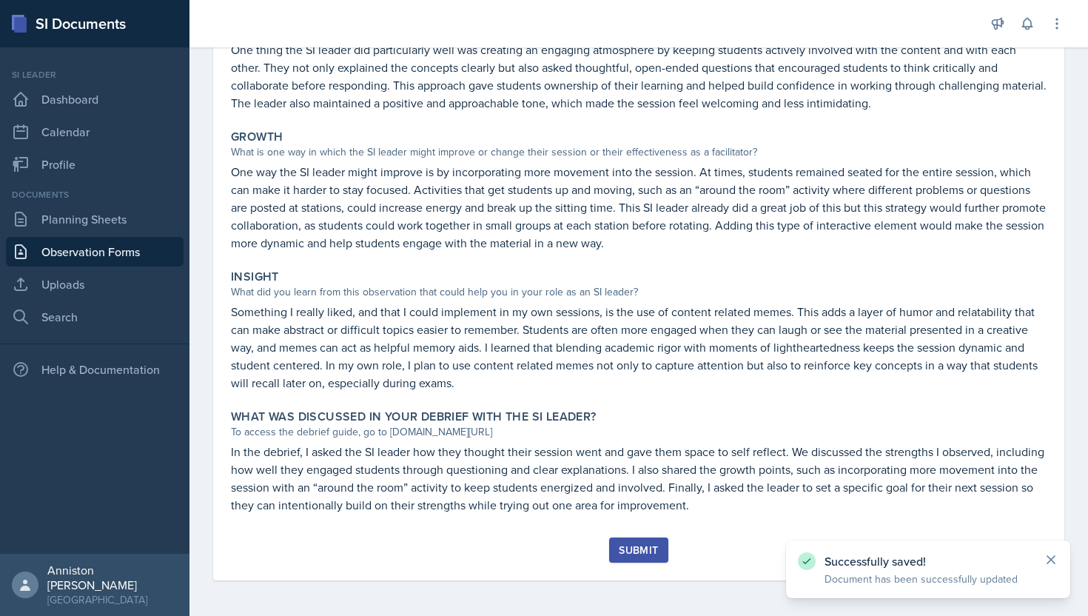
click at [479, 552] on icon at bounding box center [1050, 559] width 7 height 7
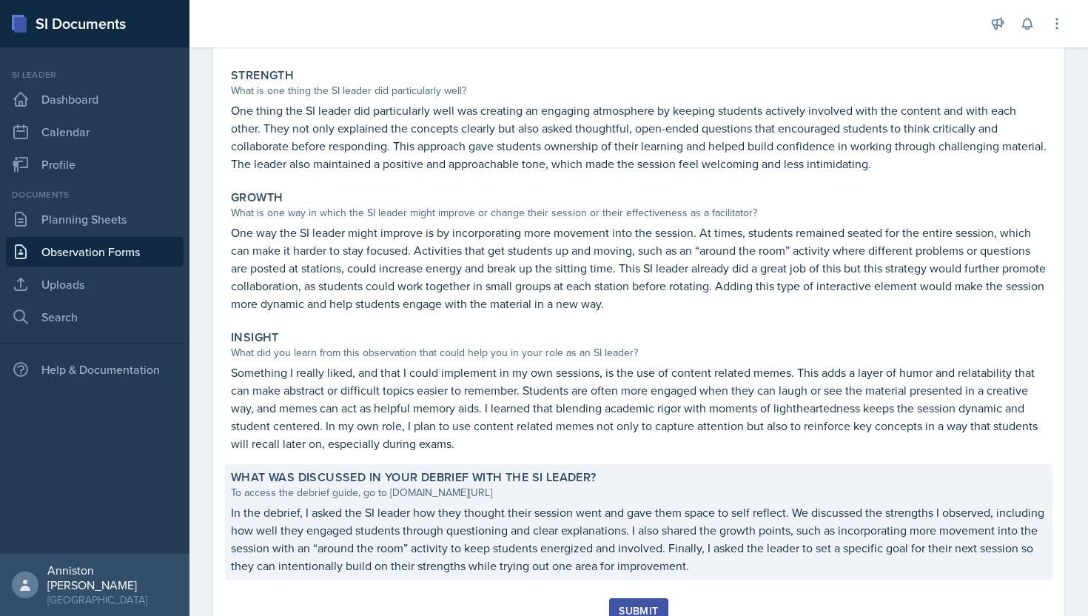
scroll to position [255, 0]
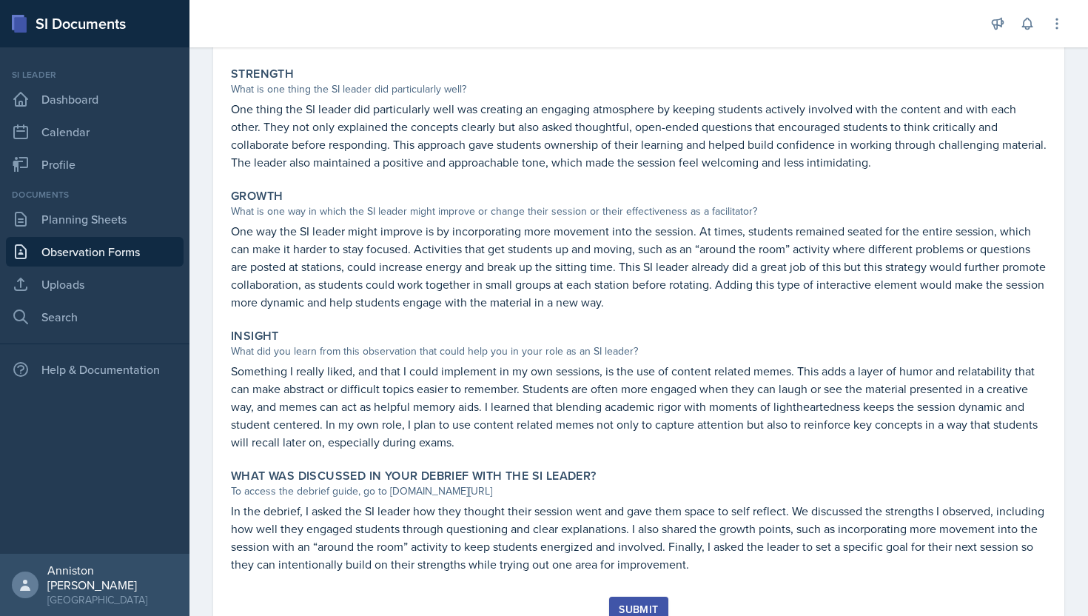
click at [479, 552] on div "Submit" at bounding box center [638, 609] width 39 height 12
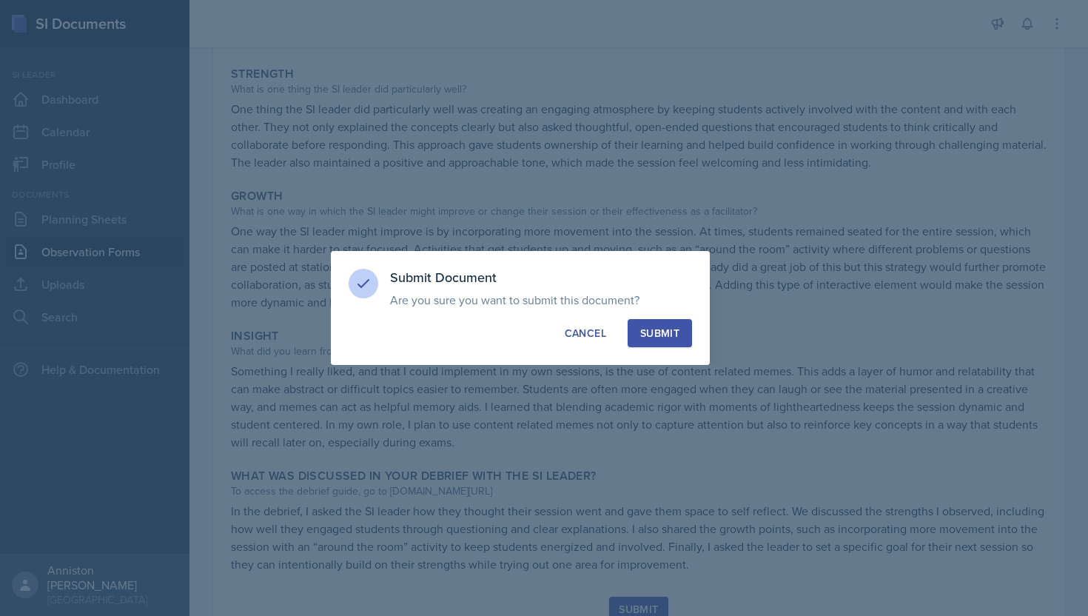
click at [479, 336] on div "Submit" at bounding box center [659, 333] width 39 height 15
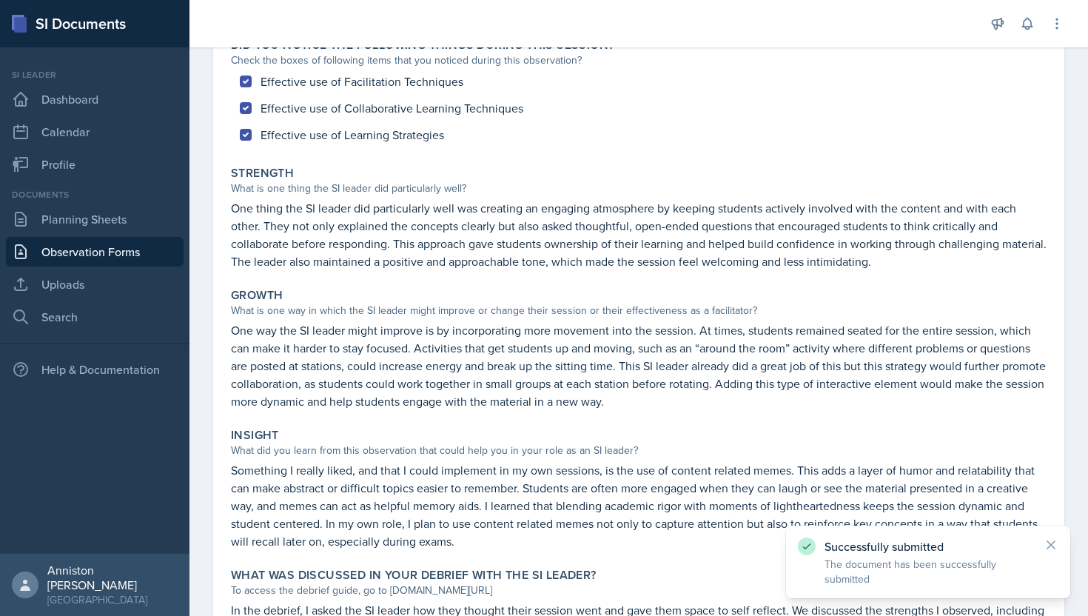
scroll to position [0, 0]
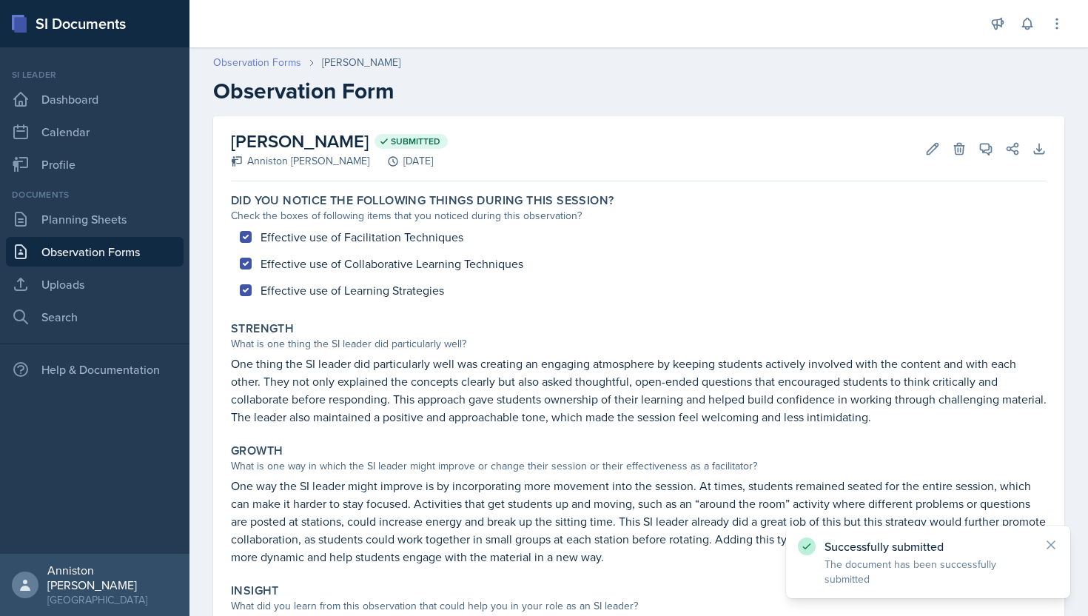
click at [278, 60] on link "Observation Forms" at bounding box center [257, 63] width 88 height 16
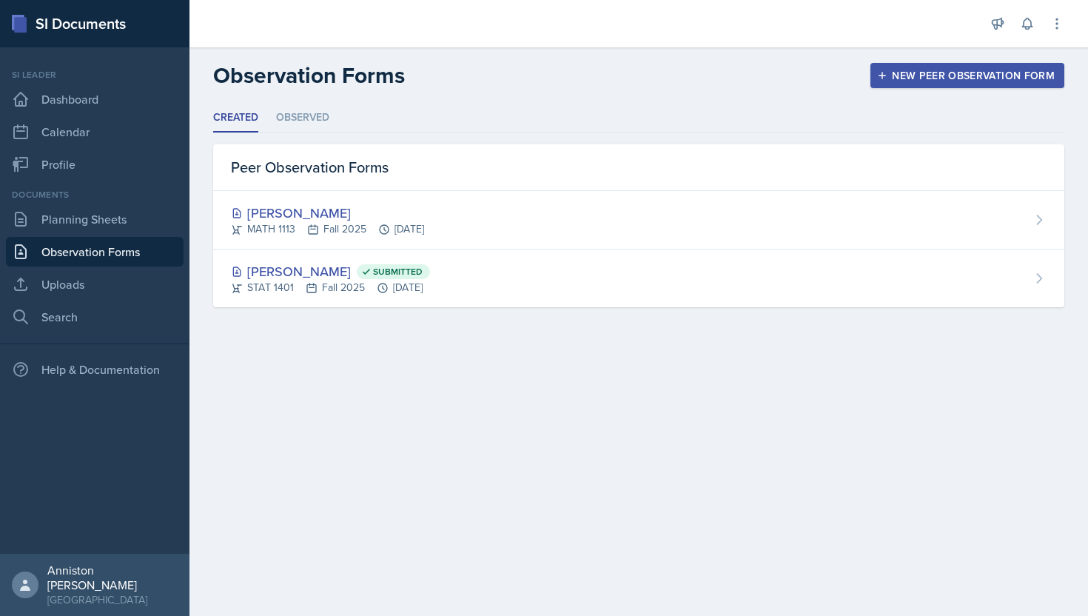
click at [479, 84] on button "New Peer Observation Form" at bounding box center [967, 75] width 194 height 25
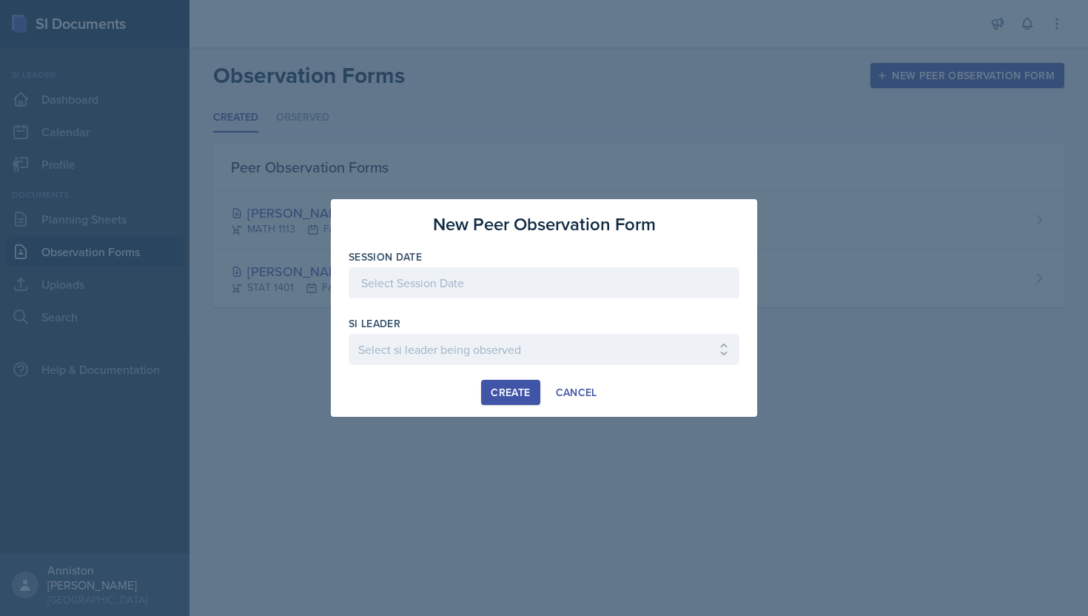
click at [479, 278] on div at bounding box center [543, 282] width 391 height 31
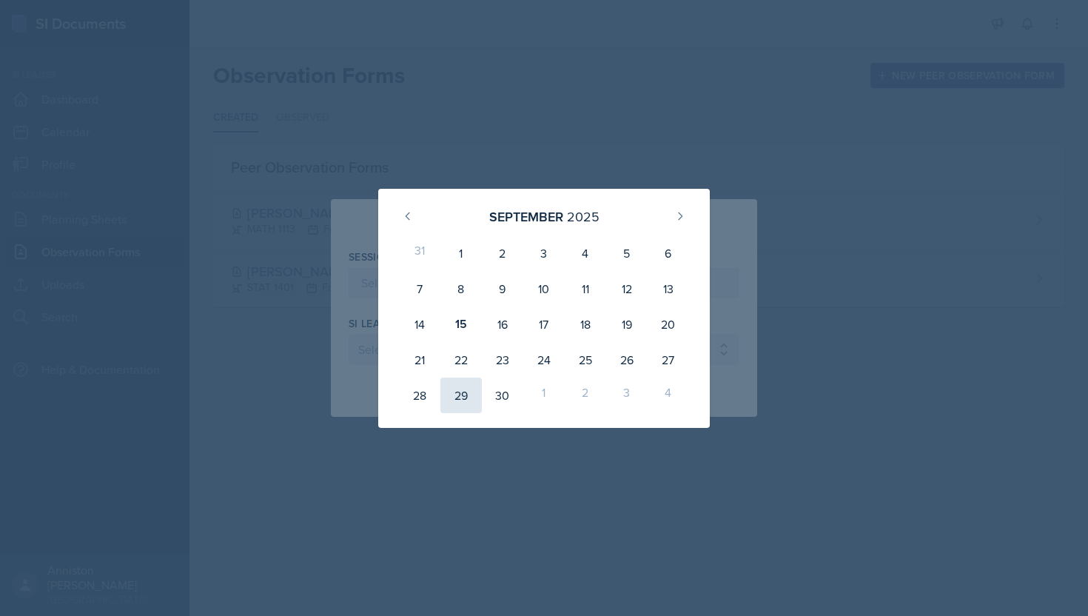
click at [467, 396] on div "29" at bounding box center [460, 395] width 41 height 36
type input "[DATE]"
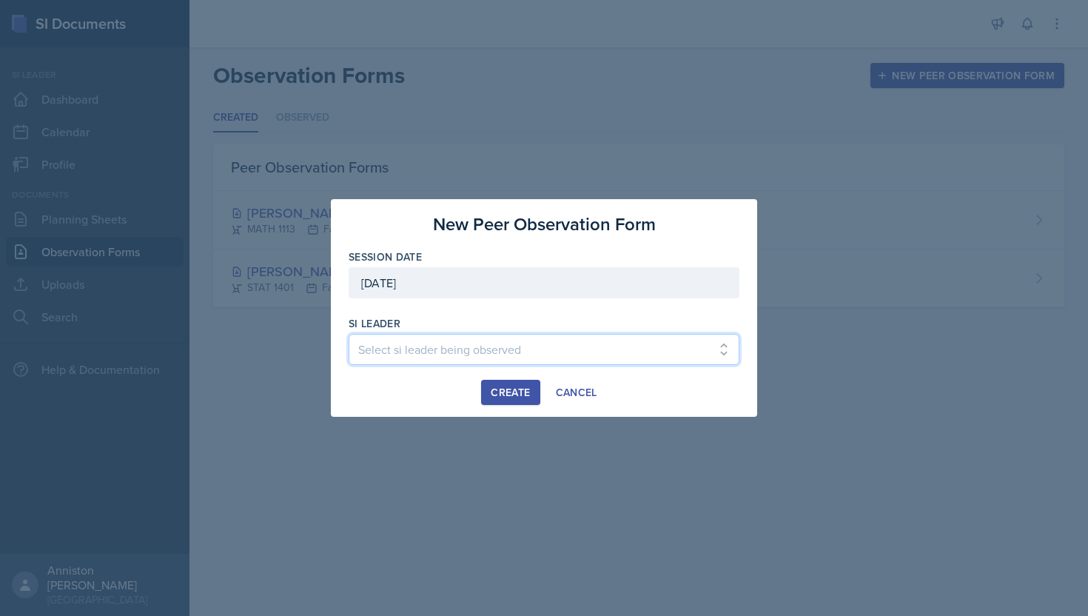
click at [479, 350] on select "Select si leader being observed [PERSON_NAME] / PSYC 2500 / The Phantoms of The…" at bounding box center [543, 349] width 391 height 31
select select "3865883a-f033-460f-bfe0-57a93bee73f0"
click at [348, 334] on select "Select si leader being observed [PERSON_NAME] / PSYC 2500 / The Phantoms of The…" at bounding box center [543, 349] width 391 height 31
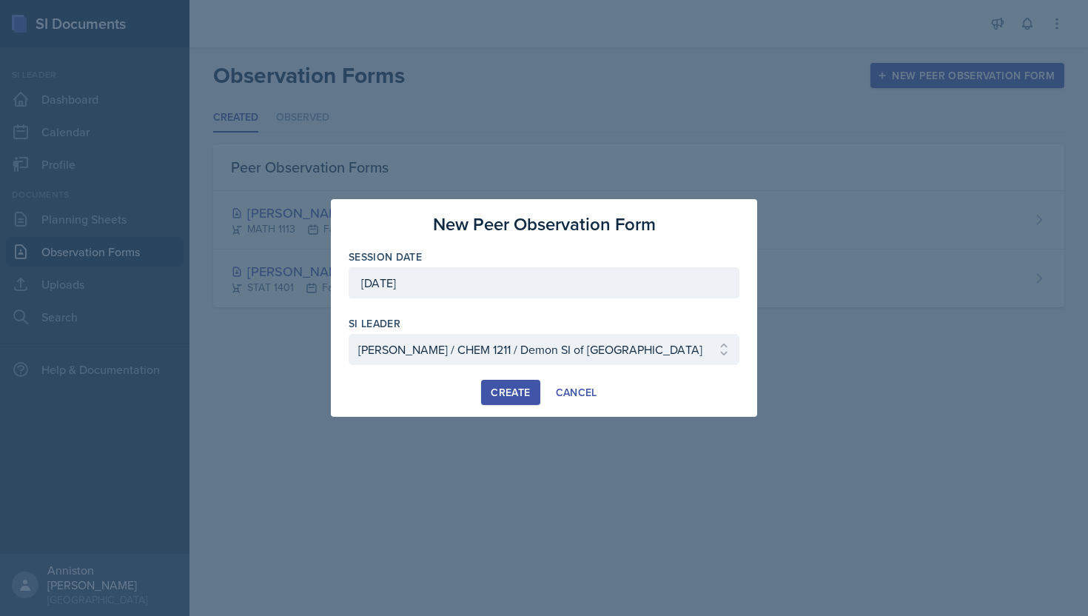
click at [479, 390] on div "Create" at bounding box center [510, 392] width 39 height 12
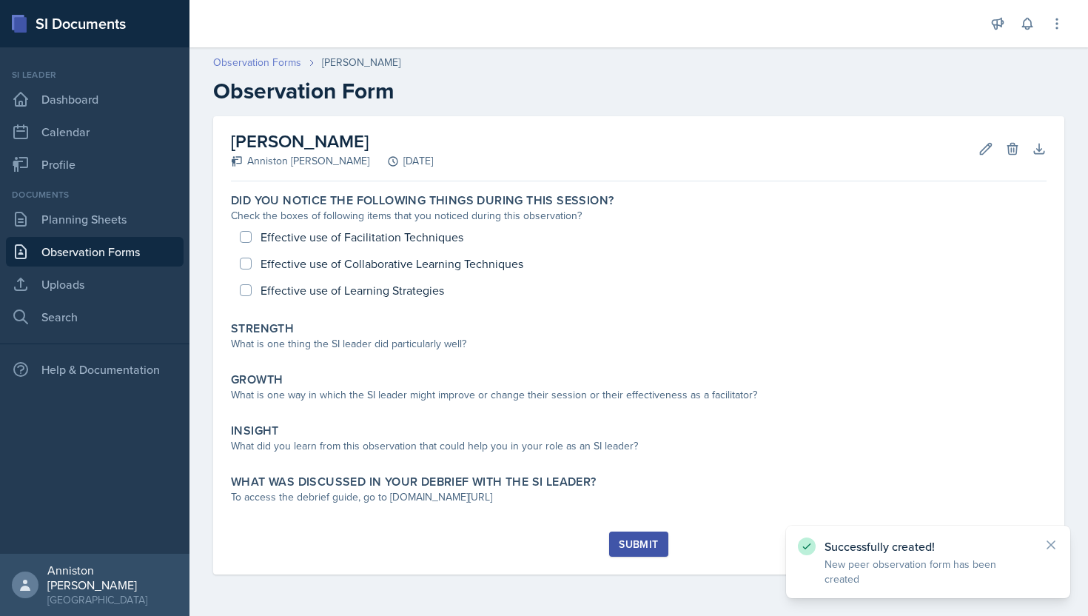
click at [258, 64] on link "Observation Forms" at bounding box center [257, 63] width 88 height 16
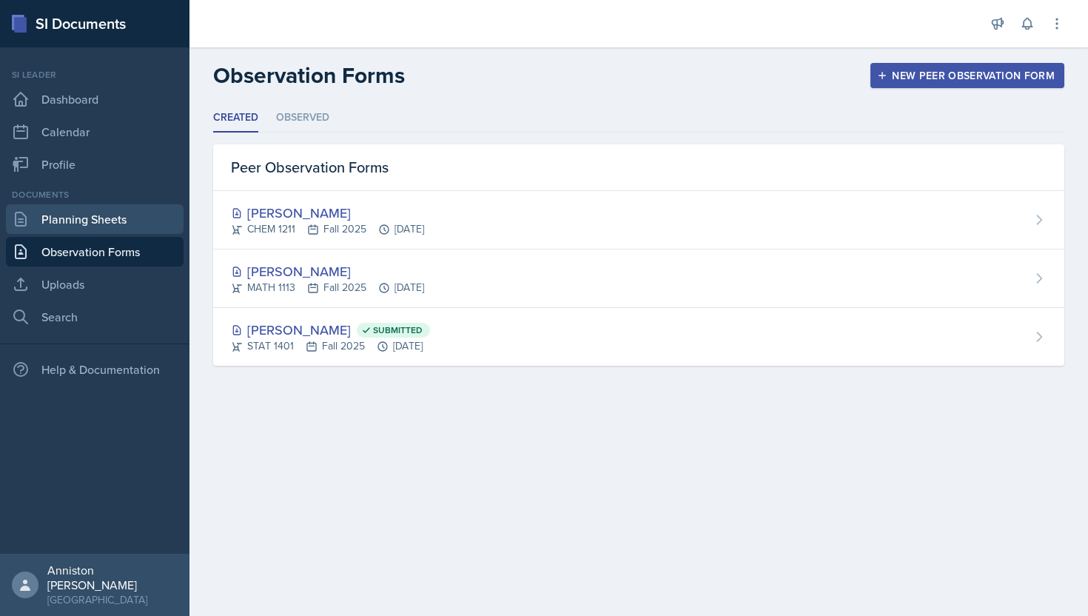
click at [130, 220] on link "Planning Sheets" at bounding box center [95, 219] width 178 height 30
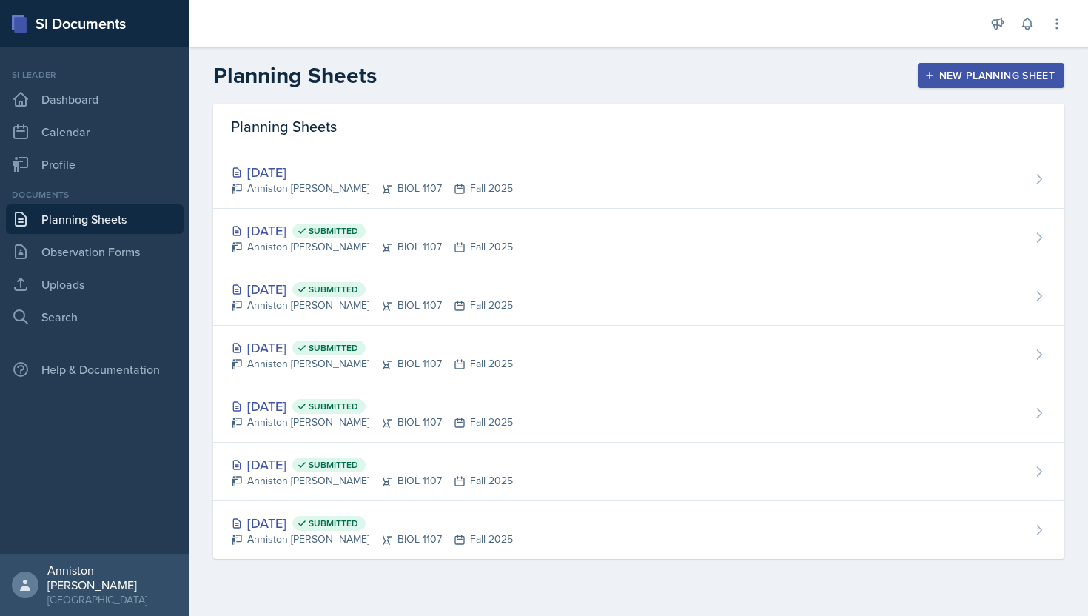
click at [479, 77] on div "New Planning Sheet" at bounding box center [990, 76] width 127 height 12
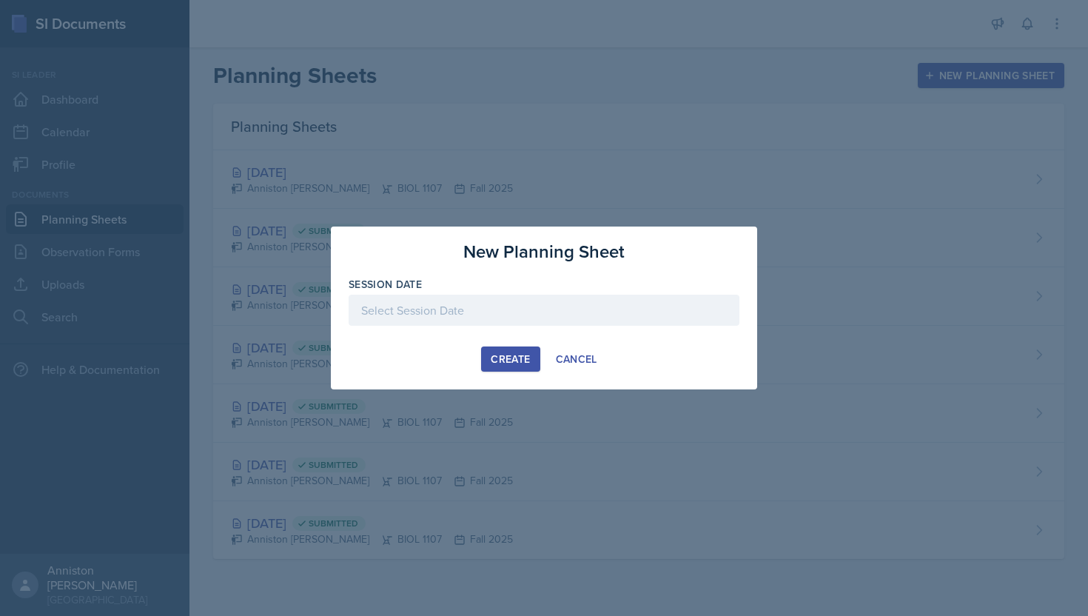
click at [479, 304] on div at bounding box center [543, 309] width 391 height 31
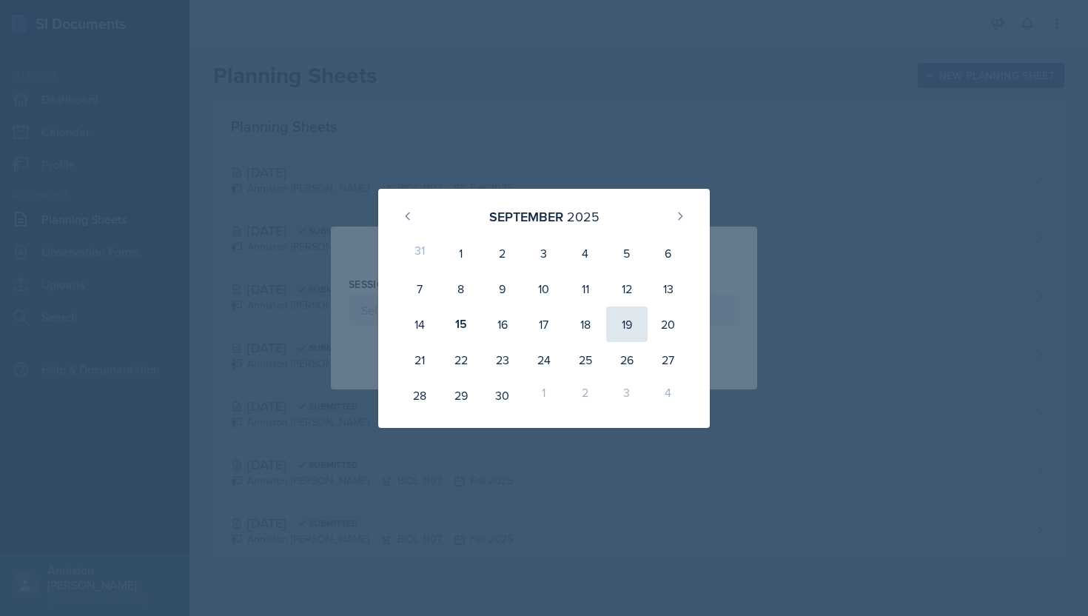
click at [479, 320] on div "19" at bounding box center [626, 324] width 41 height 36
type input "[DATE]"
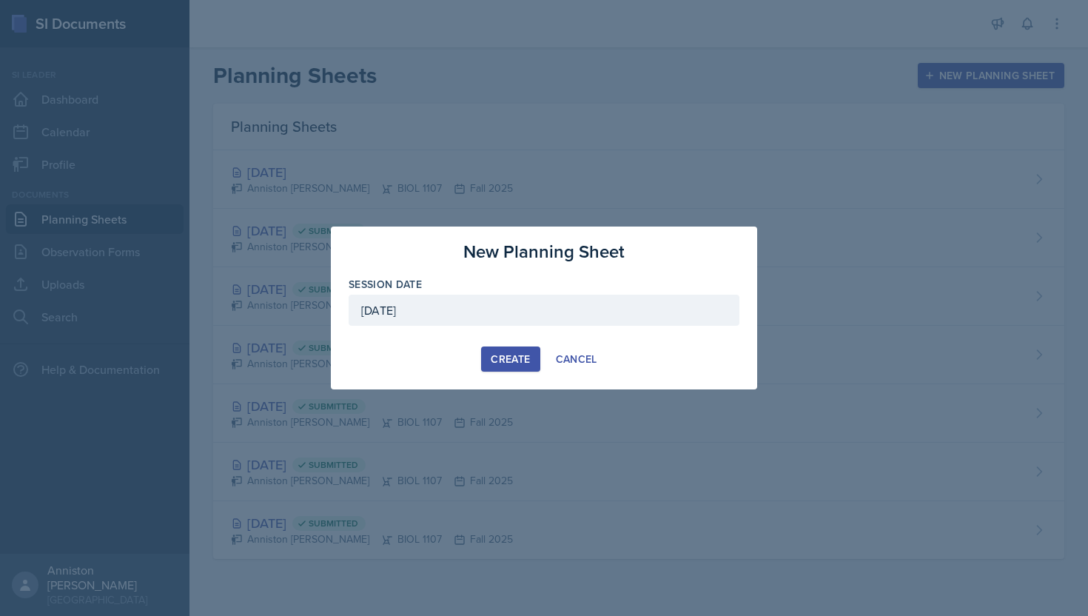
click at [479, 365] on div "Create" at bounding box center [510, 359] width 39 height 12
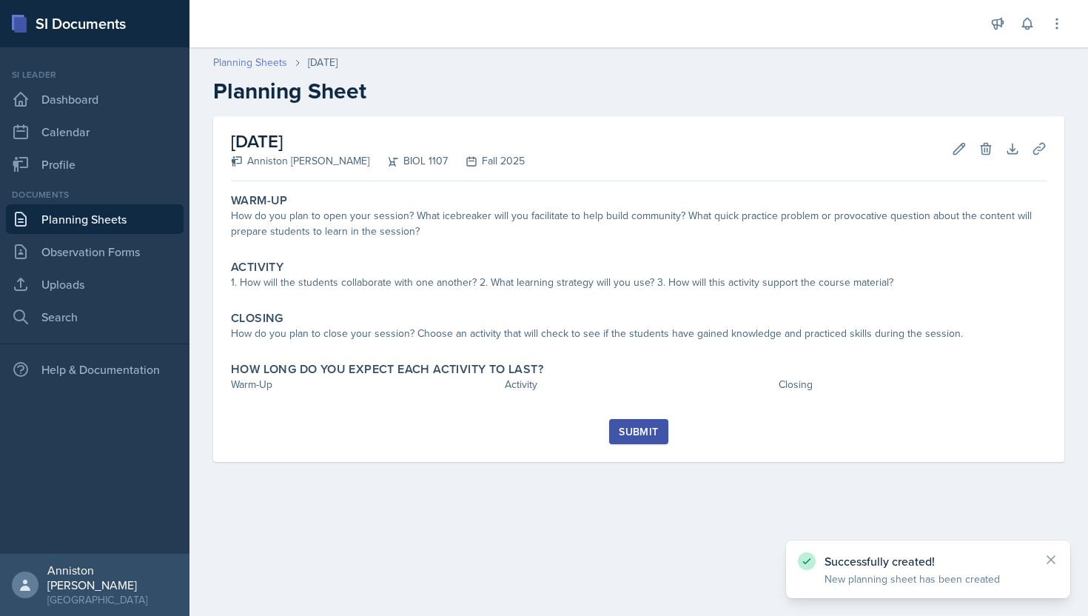
click at [257, 58] on link "Planning Sheets" at bounding box center [250, 63] width 74 height 16
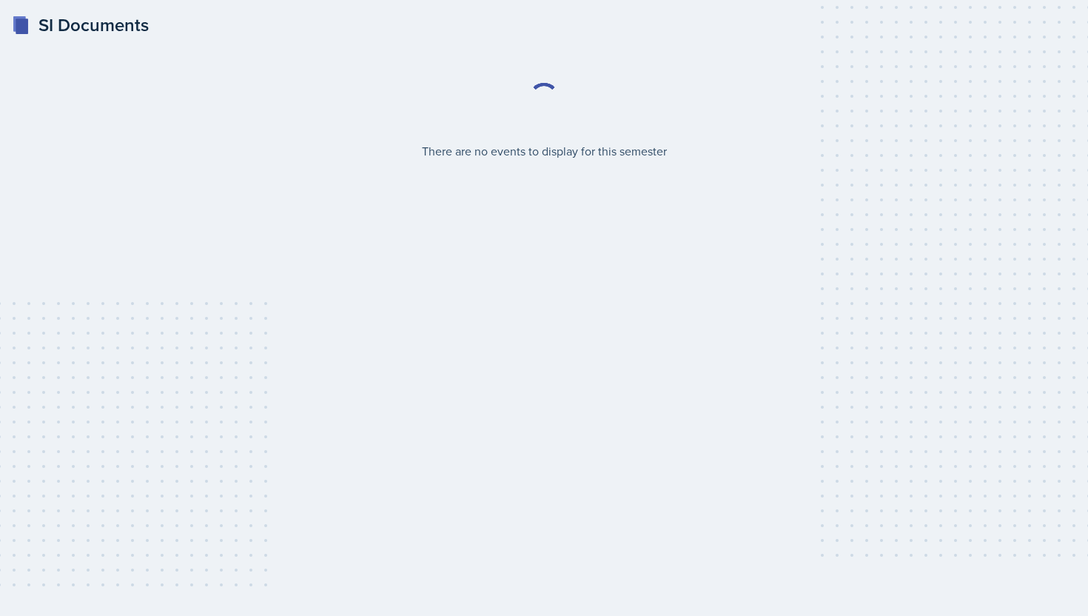
select select "2bed604d-1099-4043-b1bc-2365e8740244"
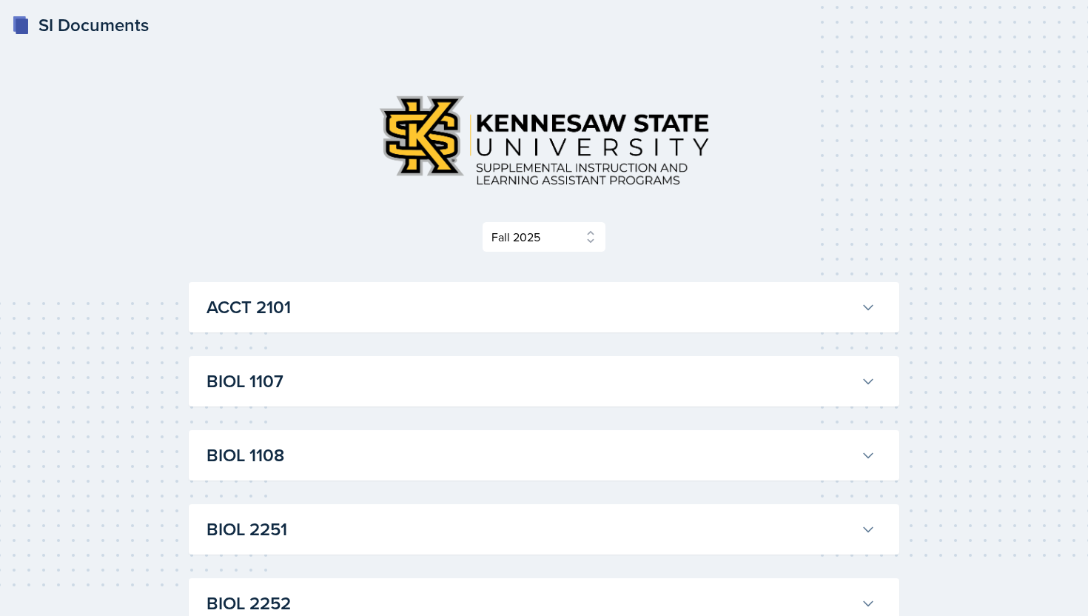
click at [737, 314] on h3 "ACCT 2101" at bounding box center [530, 307] width 648 height 27
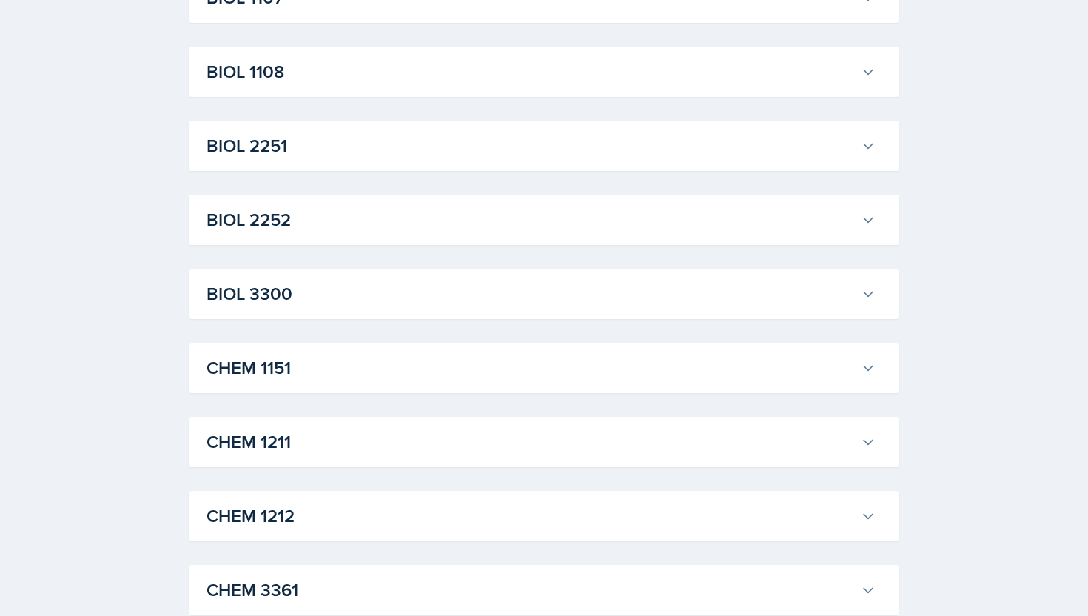
scroll to position [2726, 0]
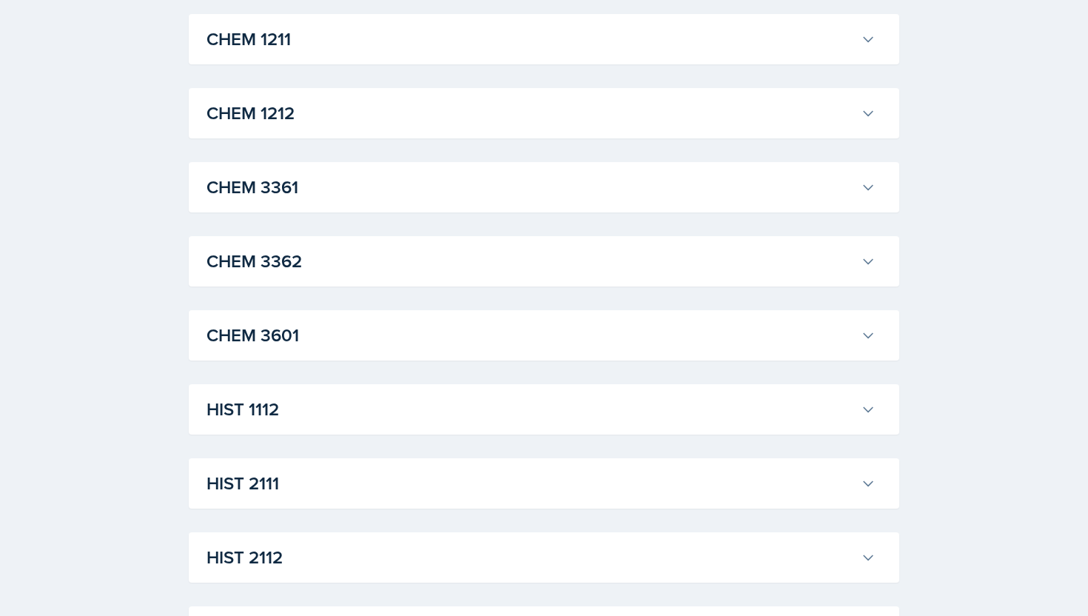
scroll to position [4221, 0]
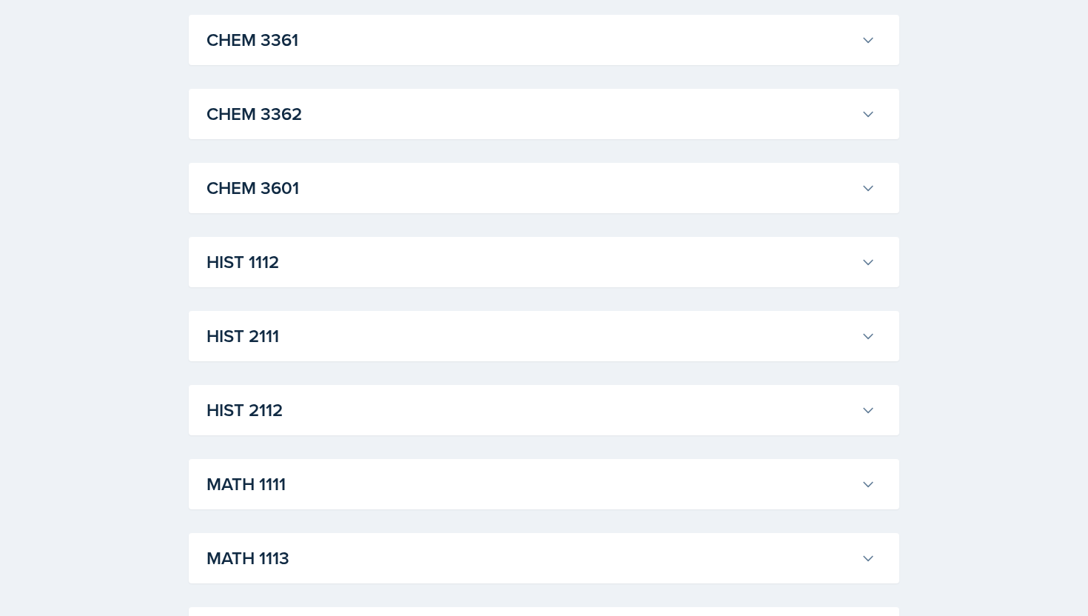
scroll to position [4591, 0]
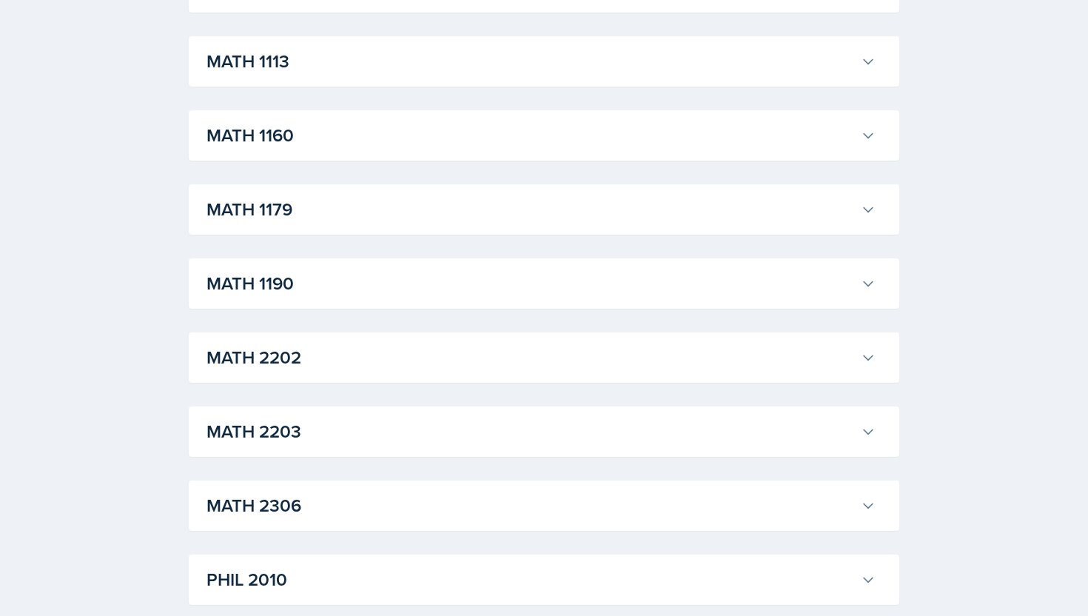
scroll to position [6806, 0]
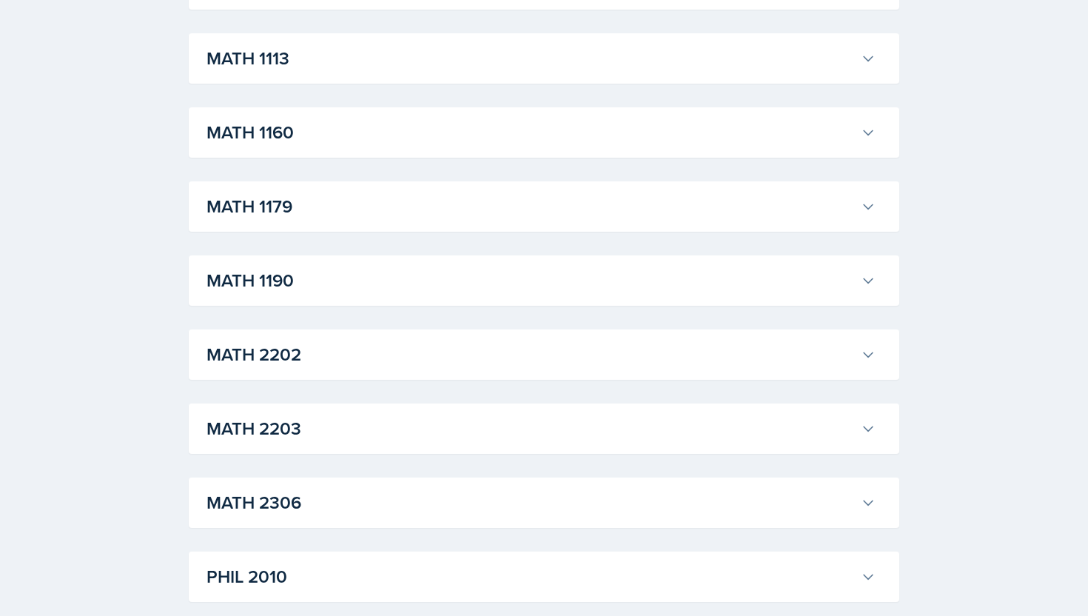
scroll to position [7496, 0]
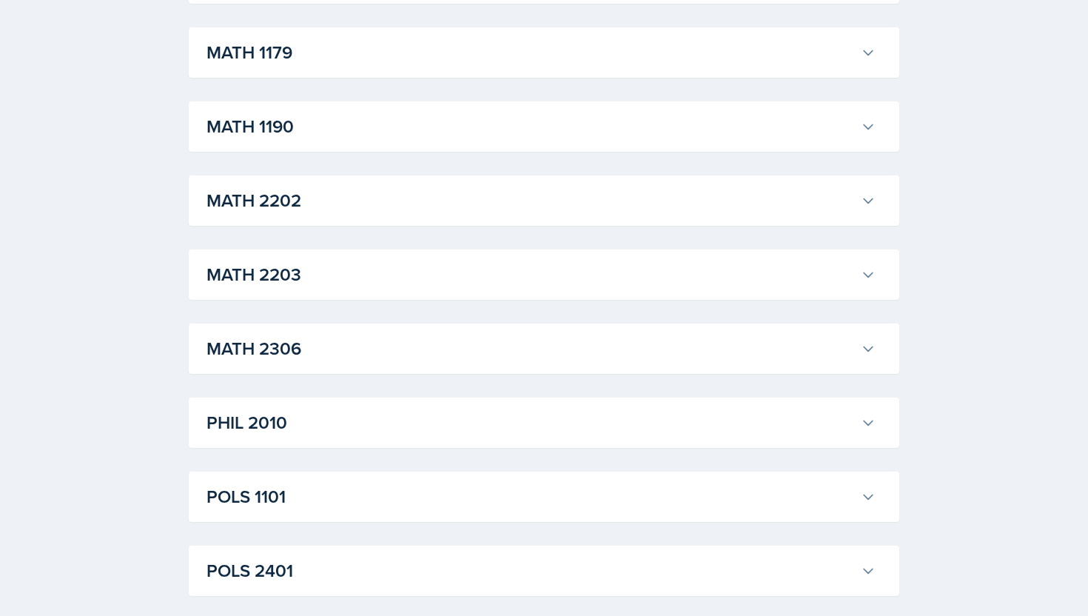
scroll to position [8152, 0]
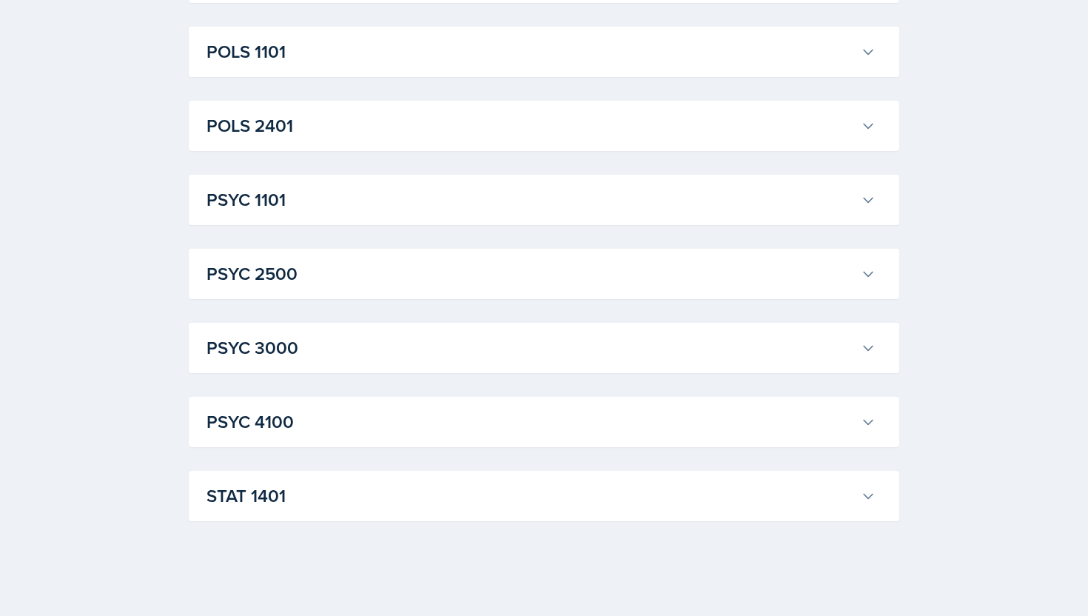
scroll to position [11281, 0]
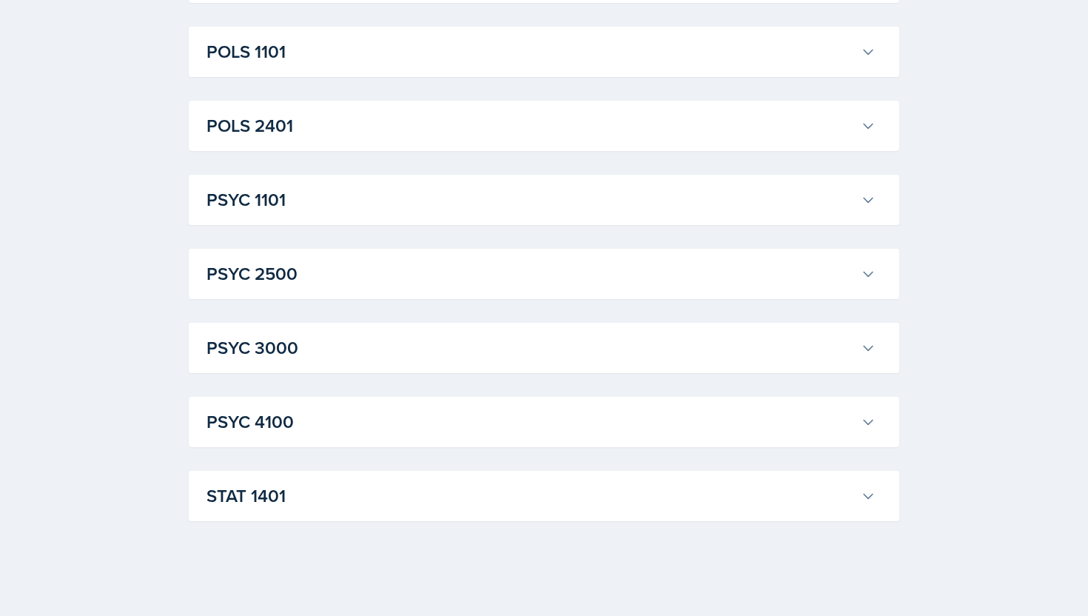
scroll to position [14874, 0]
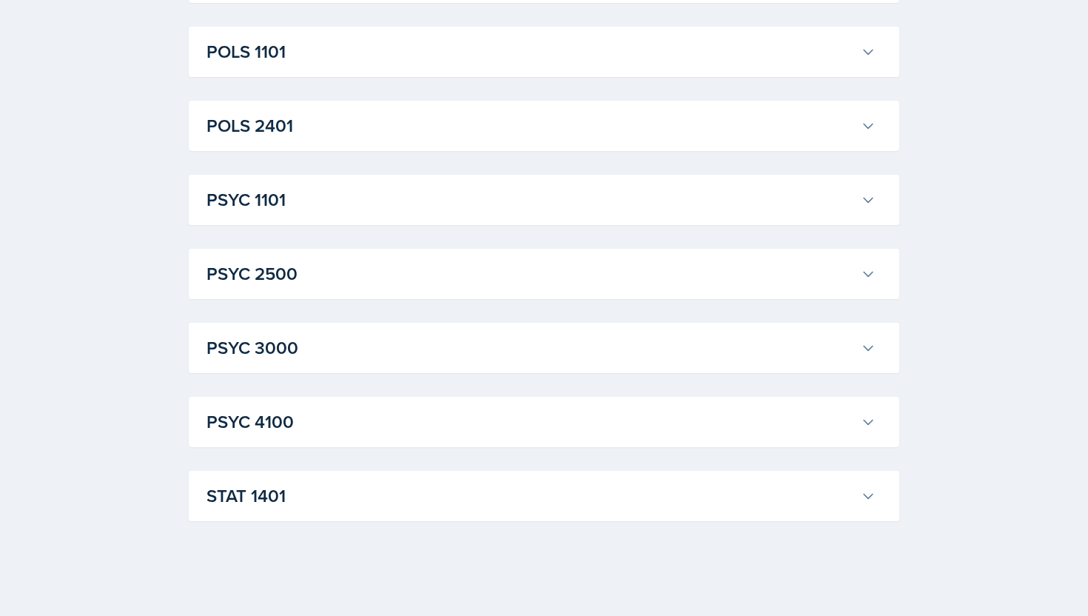
click at [869, 59] on icon at bounding box center [867, 51] width 15 height 15
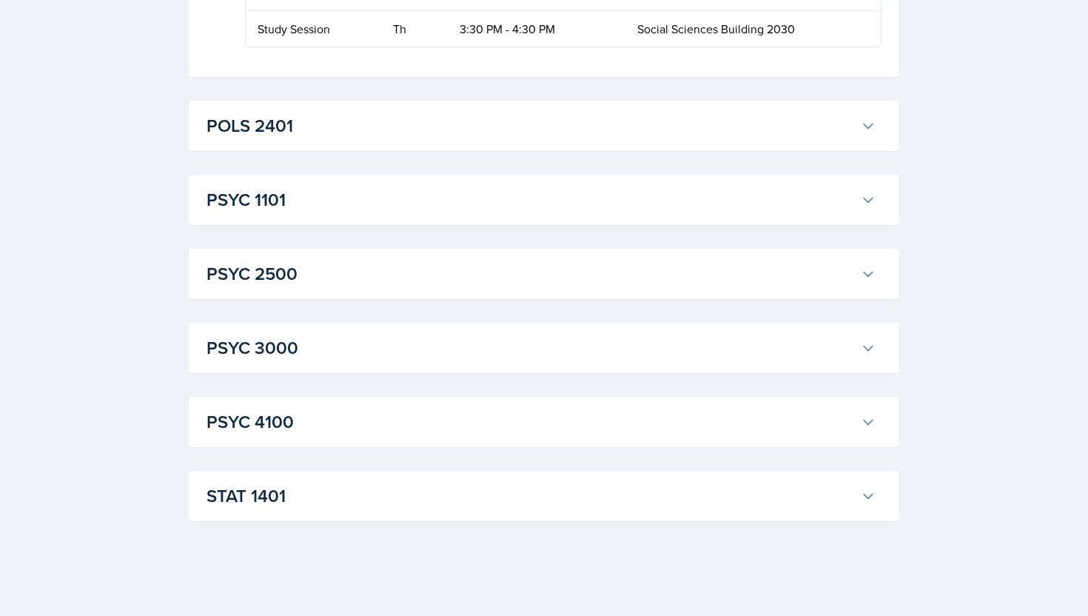
scroll to position [30050, 0]
click at [871, 119] on icon at bounding box center [867, 125] width 15 height 15
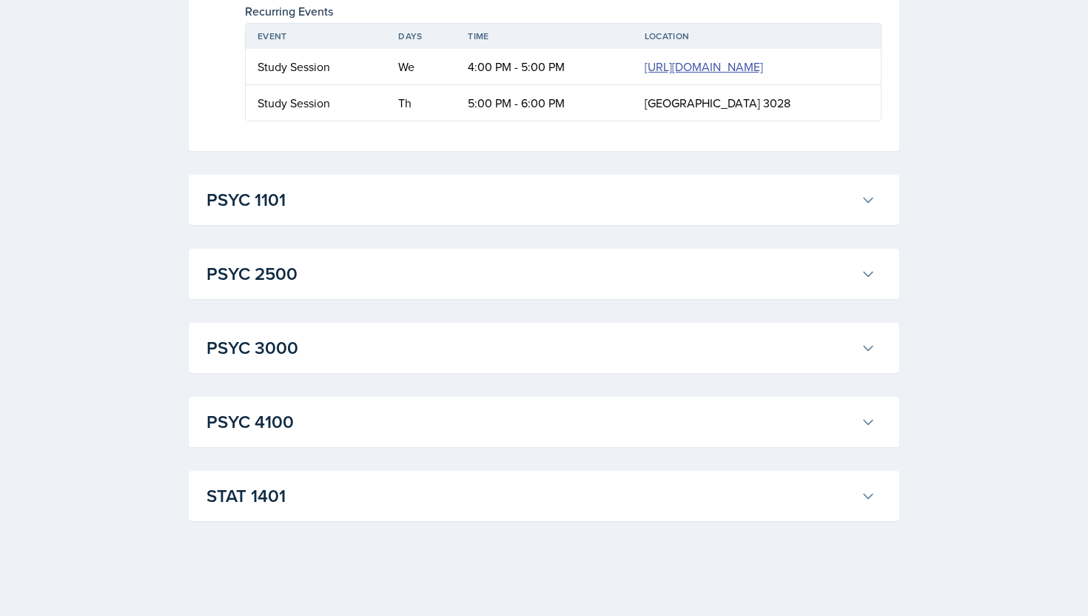
click at [866, 207] on icon at bounding box center [867, 199] width 15 height 15
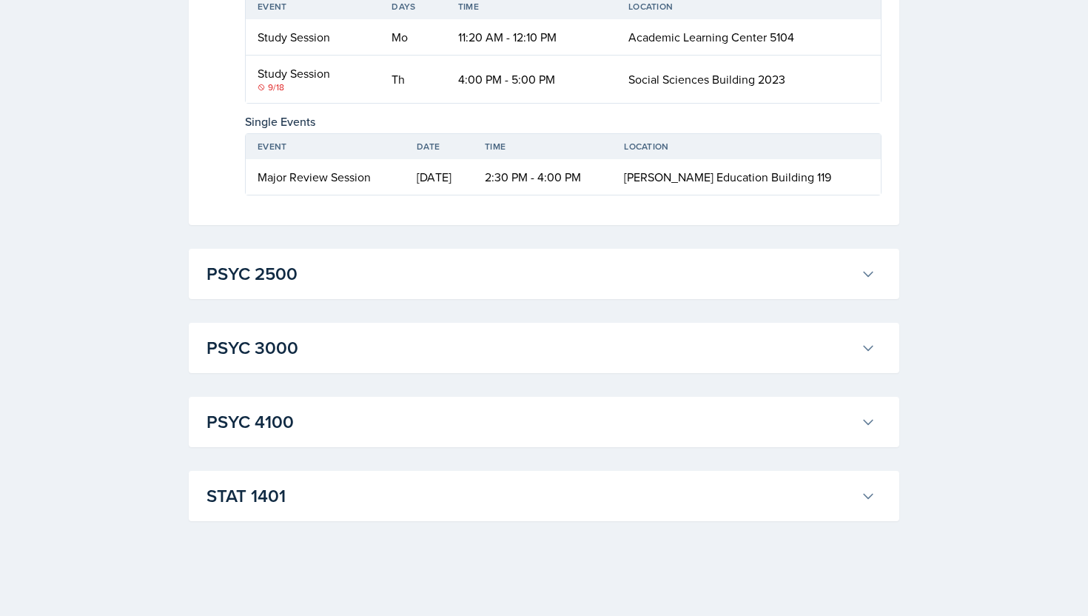
scroll to position [32966, 0]
click at [866, 273] on icon at bounding box center [867, 274] width 9 height 4
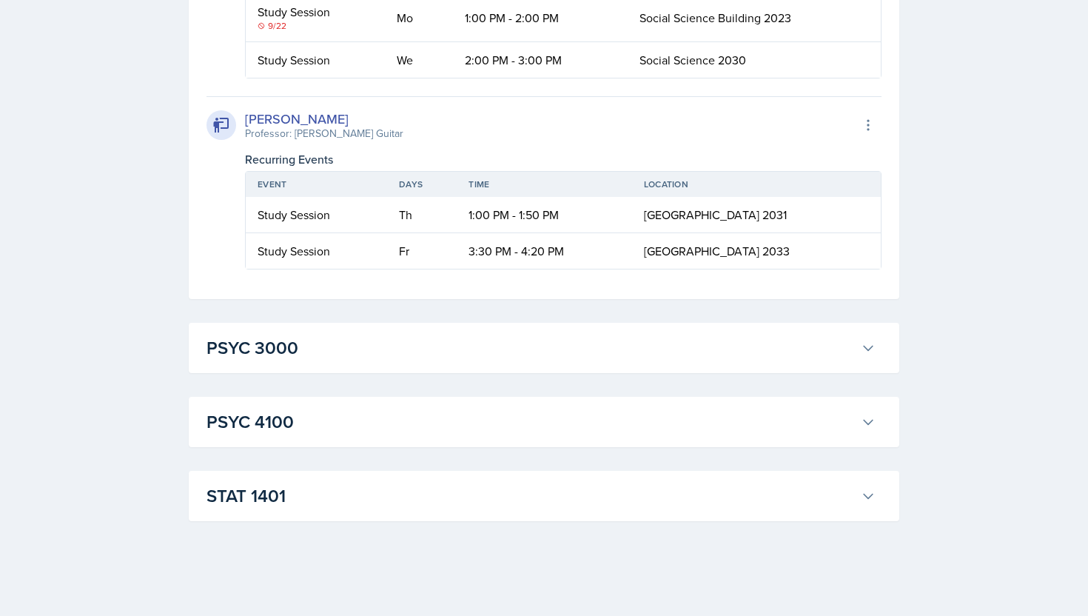
scroll to position [33651, 0]
click at [856, 357] on button "PSYC 3000" at bounding box center [540, 347] width 675 height 33
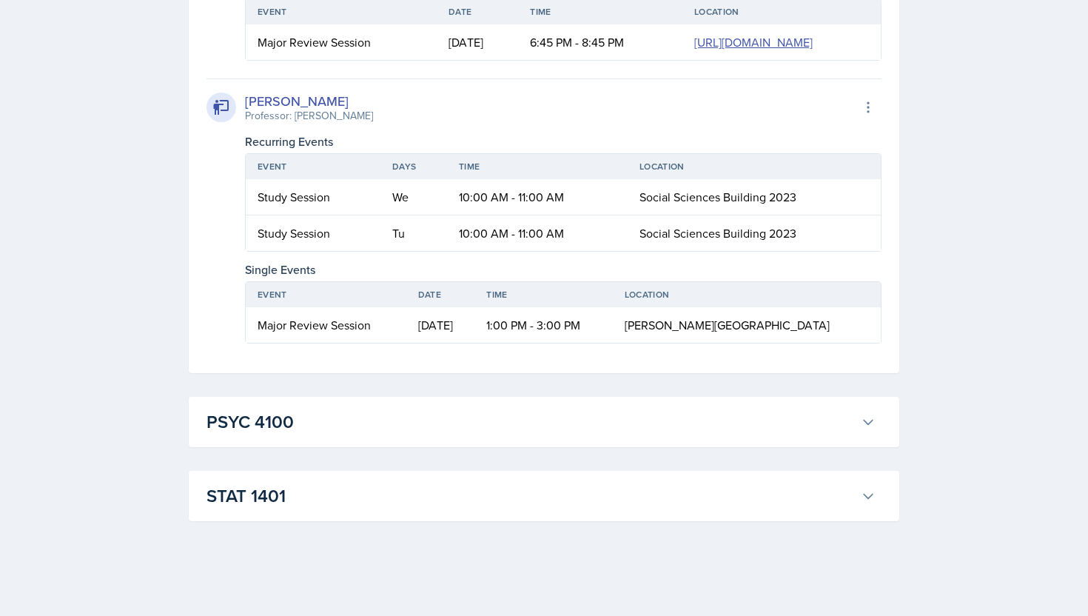
scroll to position [34458, 0]
click at [869, 432] on button "PSYC 4100" at bounding box center [540, 421] width 675 height 33
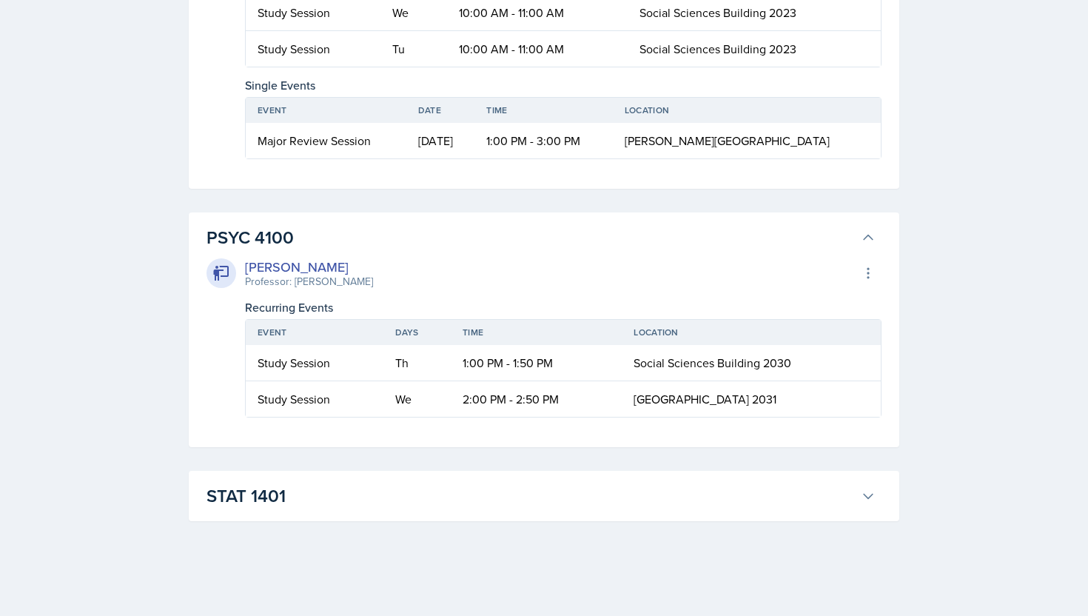
scroll to position [34643, 0]
click at [861, 495] on icon at bounding box center [867, 495] width 15 height 15
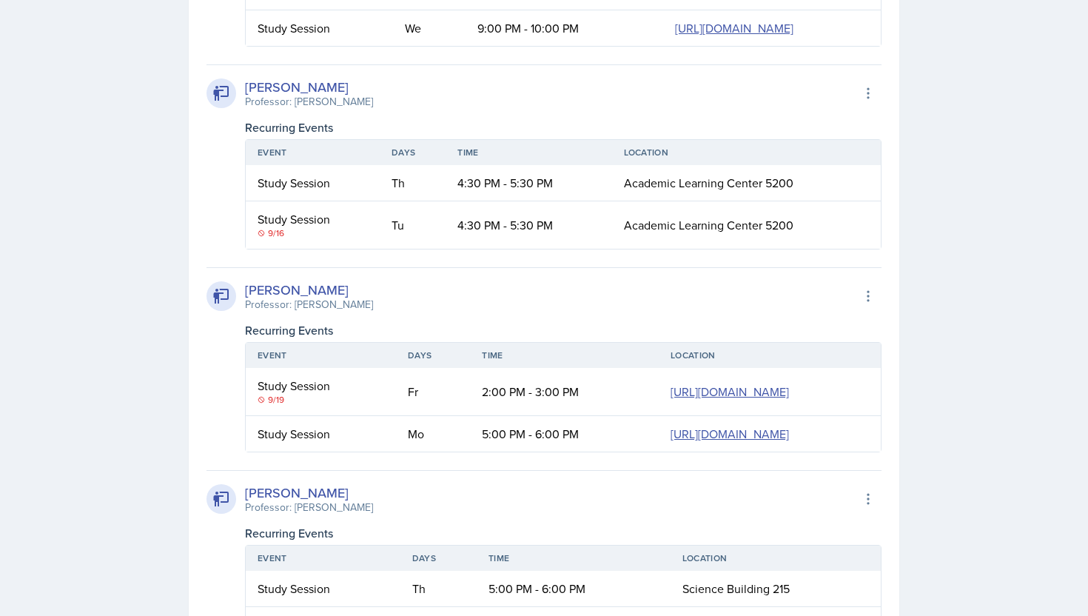
scroll to position [9211, 0]
